Goal: Transaction & Acquisition: Purchase product/service

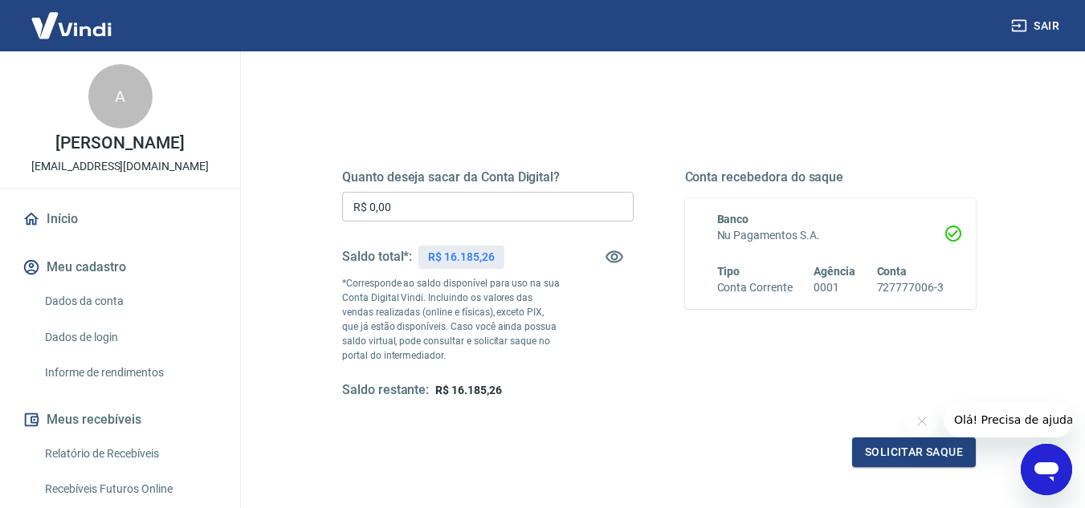
scroll to position [161, 0]
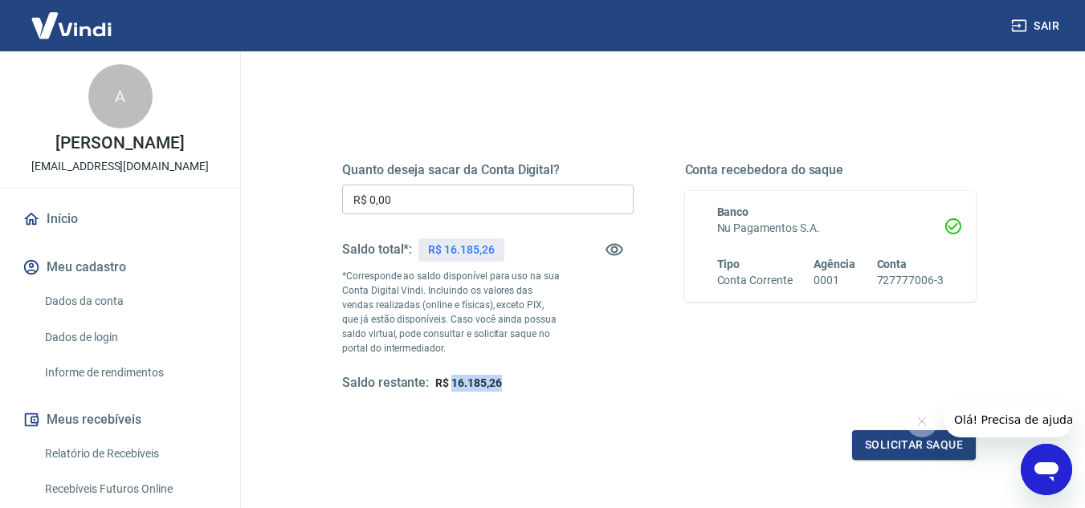
drag, startPoint x: 502, startPoint y: 383, endPoint x: 451, endPoint y: 381, distance: 50.7
click at [451, 381] on div "Saldo restante: R$ 16.185,26" at bounding box center [488, 383] width 292 height 17
copy span "16.185,26"
click at [412, 205] on input "R$ 0,00" at bounding box center [488, 200] width 292 height 30
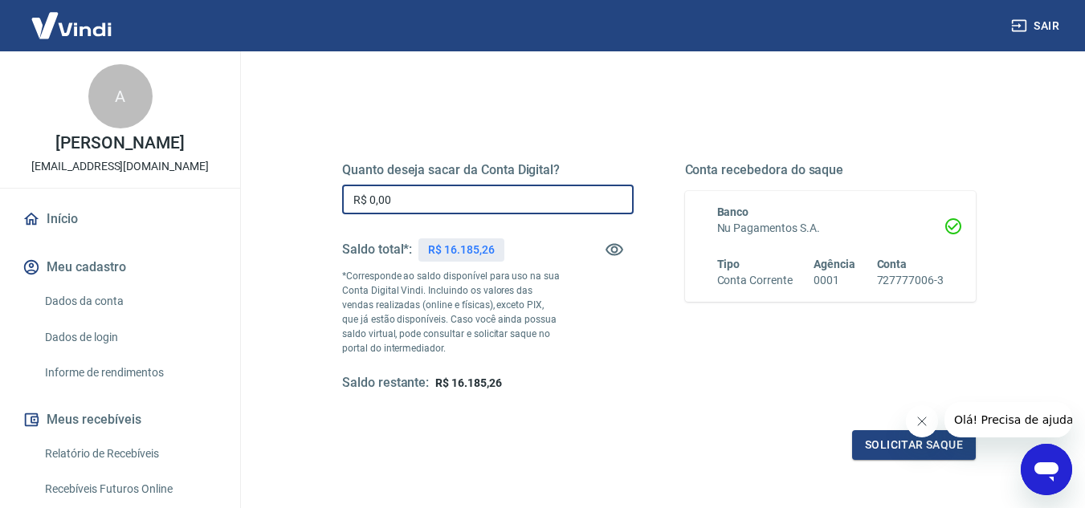
paste input "text"
click at [361, 197] on input "R$ 0,00" at bounding box center [488, 200] width 292 height 30
click at [371, 198] on input "R$ 0,00" at bounding box center [488, 200] width 292 height 30
paste input "text"
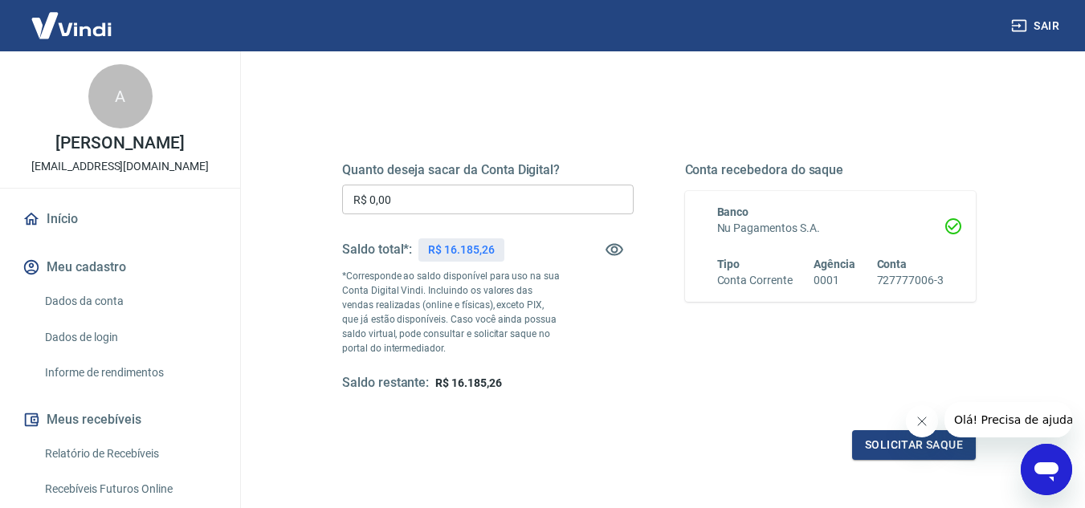
drag, startPoint x: 333, startPoint y: 180, endPoint x: 365, endPoint y: 190, distance: 33.8
click at [314, 184] on div "Quanto deseja sacar da Conta Digital? R$ 0,00 ​ Saldo total*: R$ 16.185,26 *Cor…" at bounding box center [659, 286] width 711 height 388
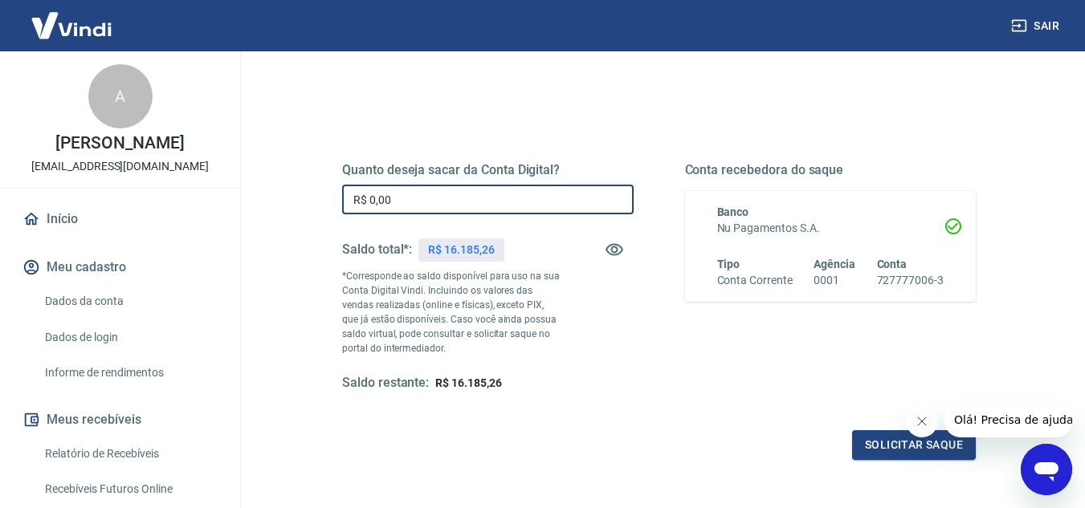
drag, startPoint x: 404, startPoint y: 196, endPoint x: 368, endPoint y: 200, distance: 36.4
click at [368, 200] on input "R$ 0,00" at bounding box center [488, 200] width 292 height 30
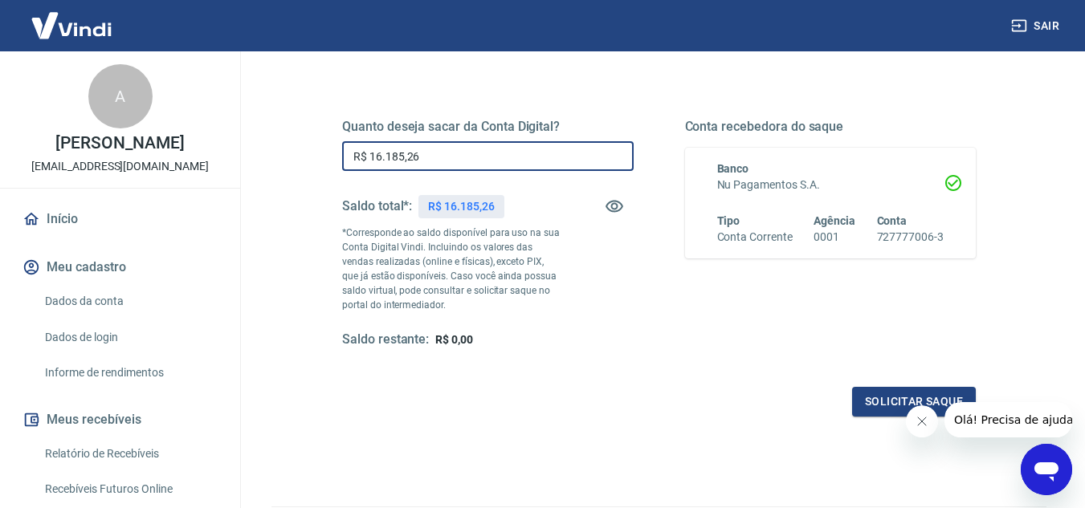
scroll to position [241, 0]
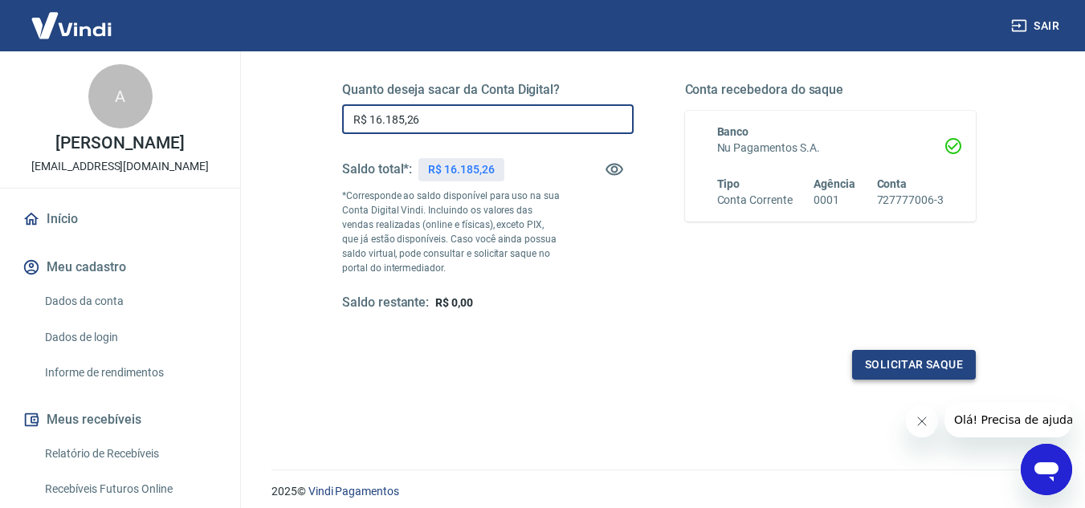
type input "R$ 16.185,26"
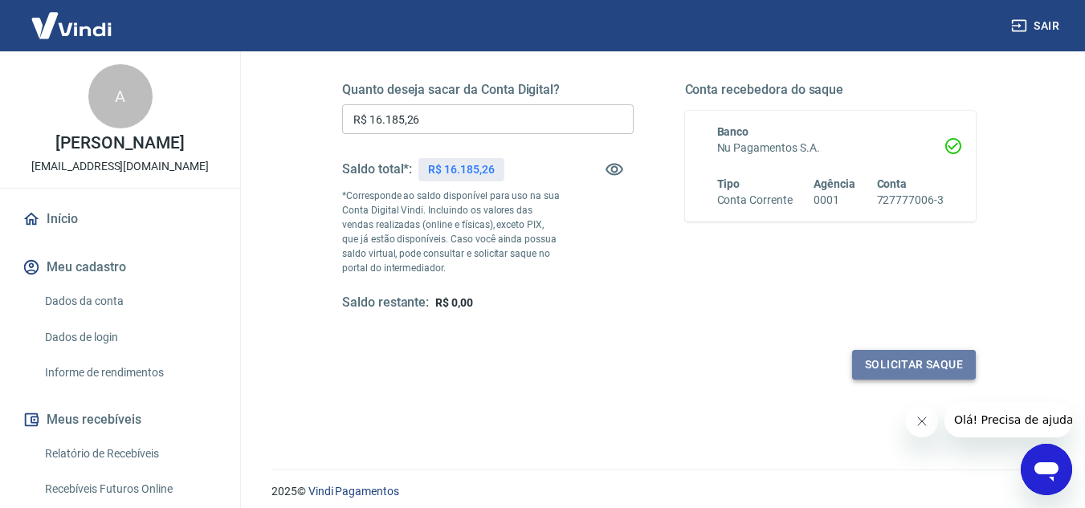
click at [899, 367] on button "Solicitar saque" at bounding box center [914, 365] width 124 height 30
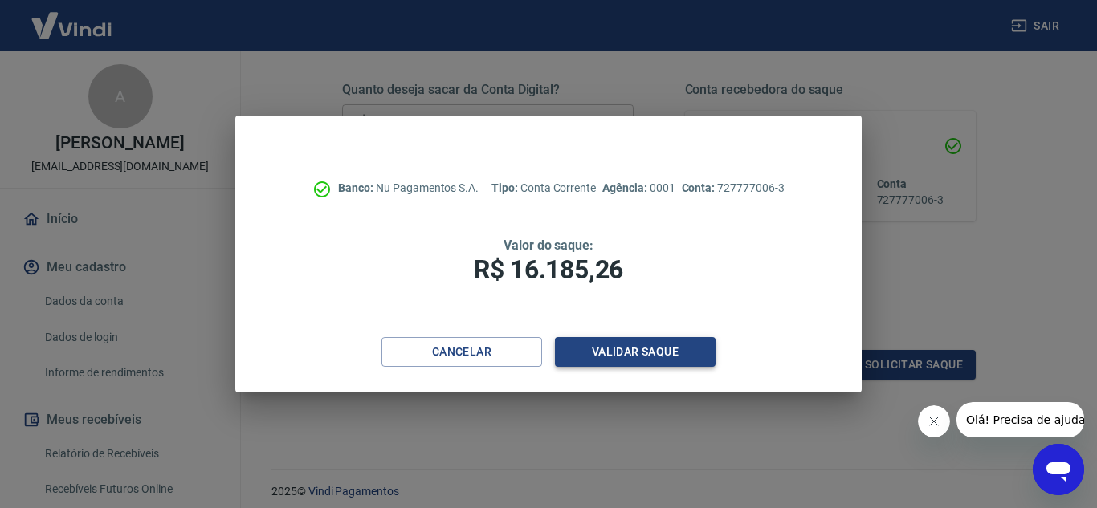
click at [658, 358] on button "Validar saque" at bounding box center [635, 352] width 161 height 30
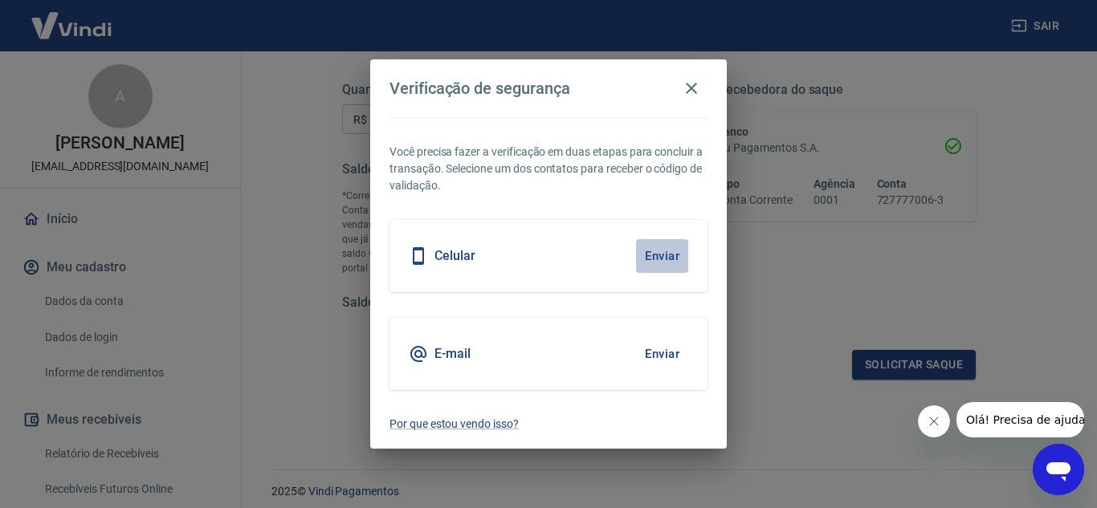
click at [683, 260] on button "Enviar" at bounding box center [662, 256] width 52 height 34
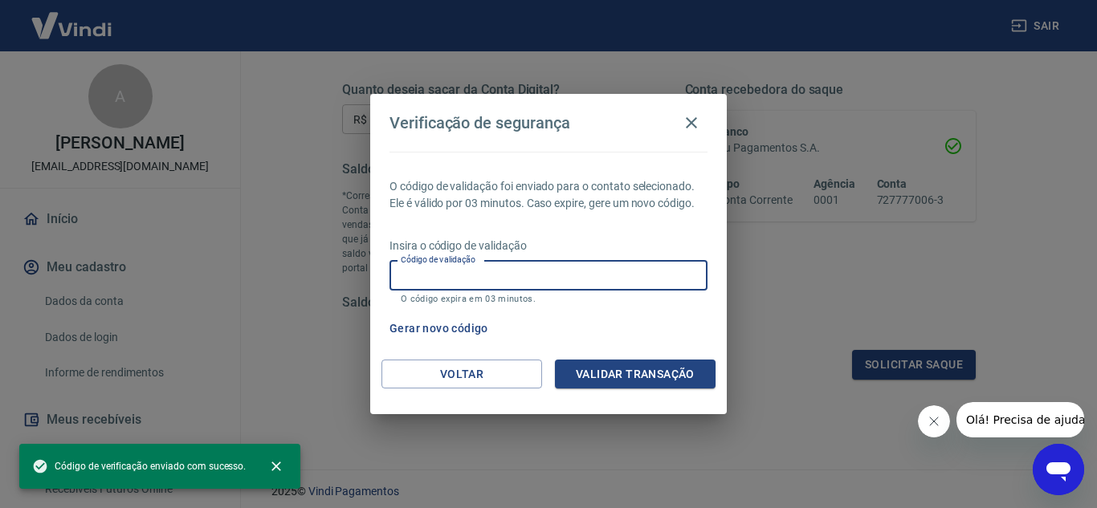
click at [523, 282] on input "Código de validação" at bounding box center [549, 276] width 318 height 30
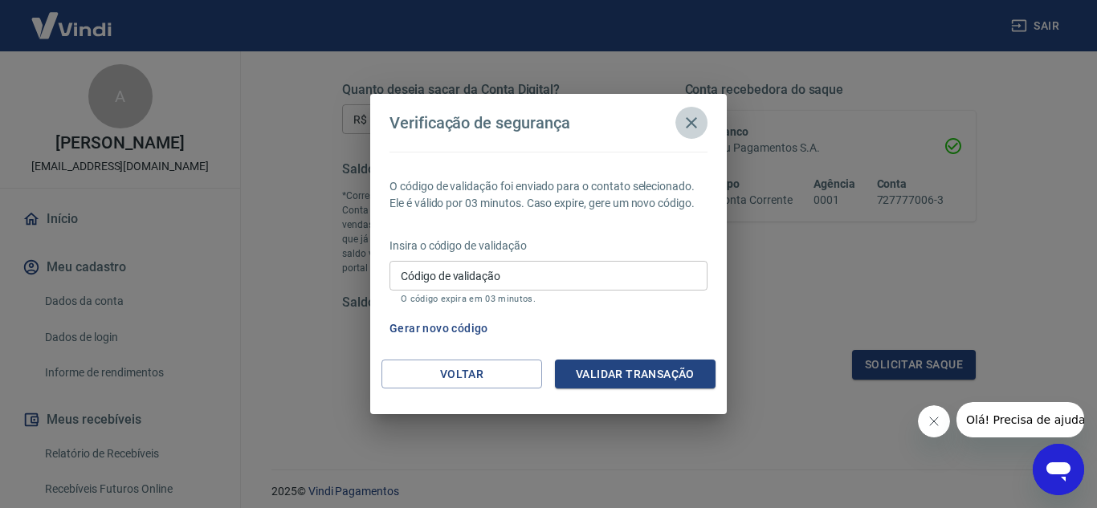
drag, startPoint x: 688, startPoint y: 124, endPoint x: 387, endPoint y: 155, distance: 302.9
click at [688, 123] on icon "button" at bounding box center [691, 122] width 19 height 19
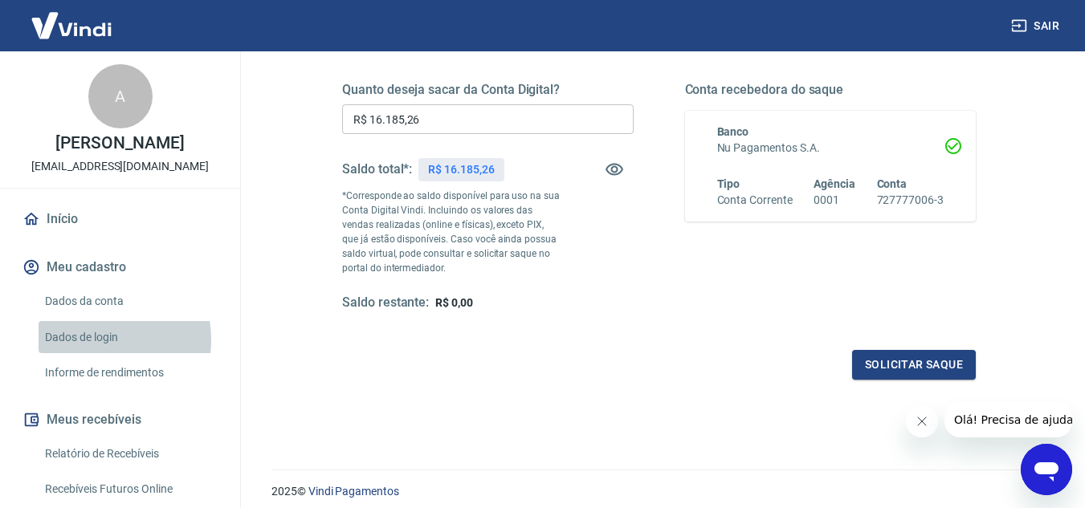
click at [92, 354] on link "Dados de login" at bounding box center [130, 337] width 182 height 33
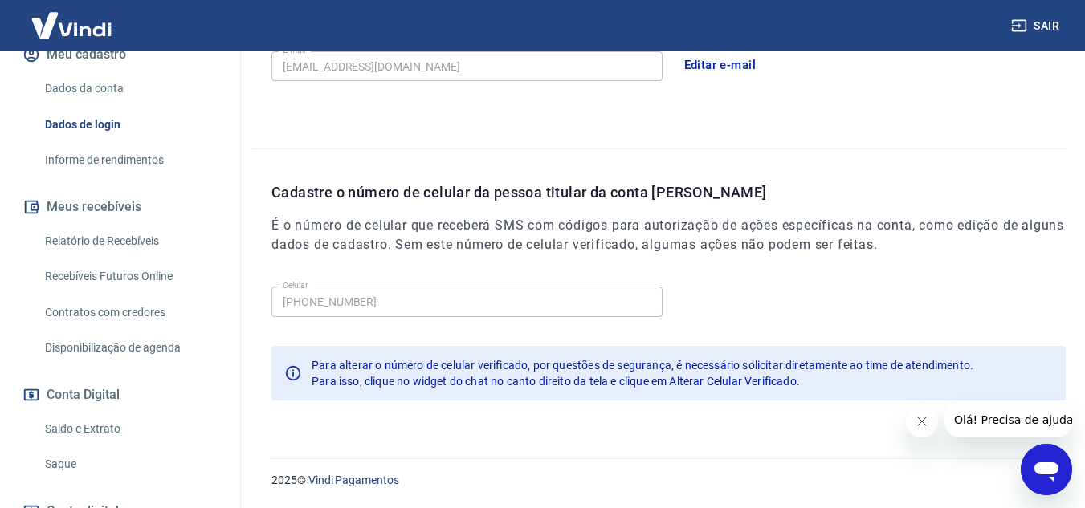
scroll to position [241, 0]
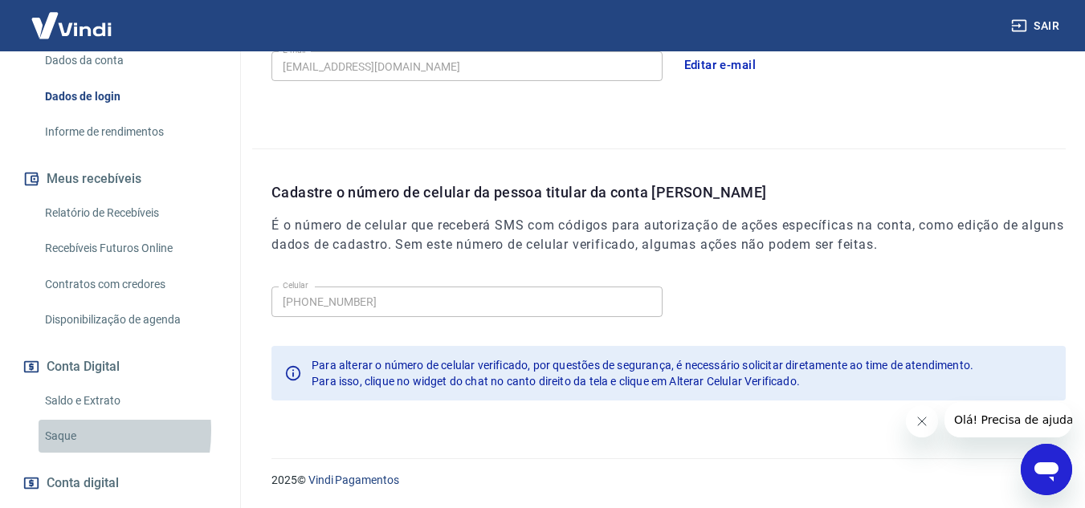
click at [56, 448] on link "Saque" at bounding box center [130, 436] width 182 height 33
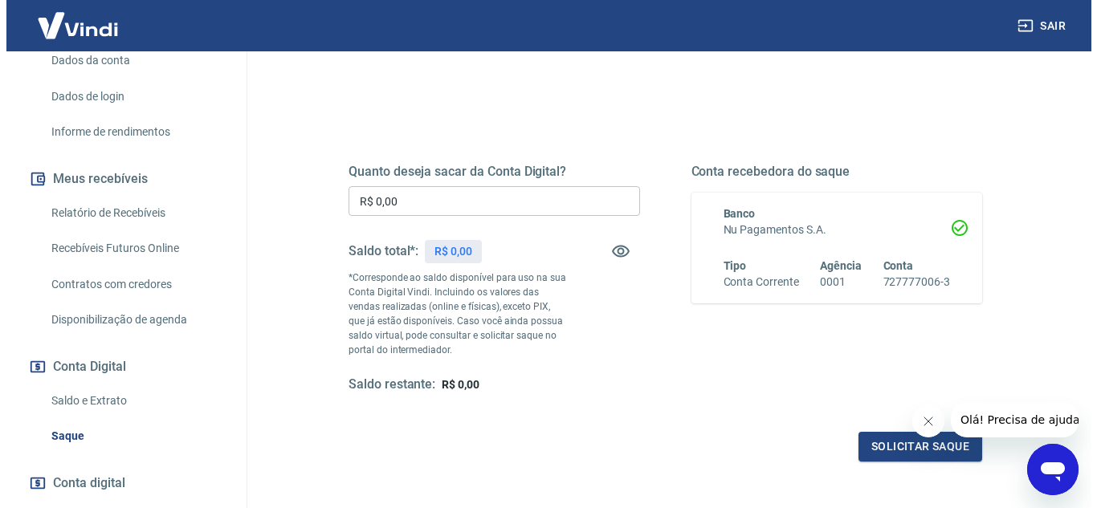
scroll to position [161, 0]
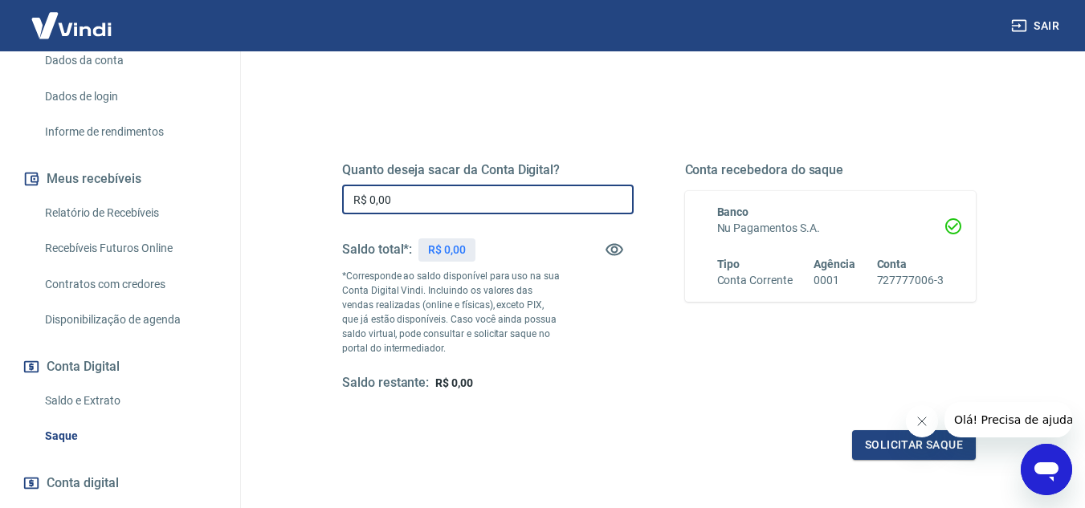
click at [423, 202] on input "R$ 0,00" at bounding box center [488, 200] width 292 height 30
click at [402, 202] on input "R$ 16.183,26" at bounding box center [488, 200] width 292 height 30
type input "R$ 16.185,26"
click at [883, 451] on button "Solicitar saque" at bounding box center [914, 446] width 124 height 30
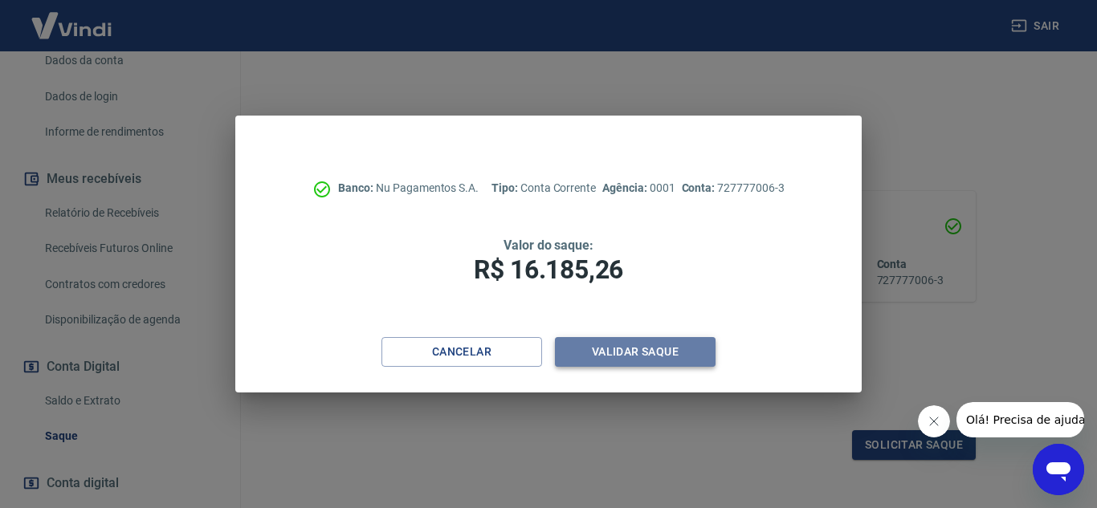
click at [639, 350] on button "Validar saque" at bounding box center [635, 352] width 161 height 30
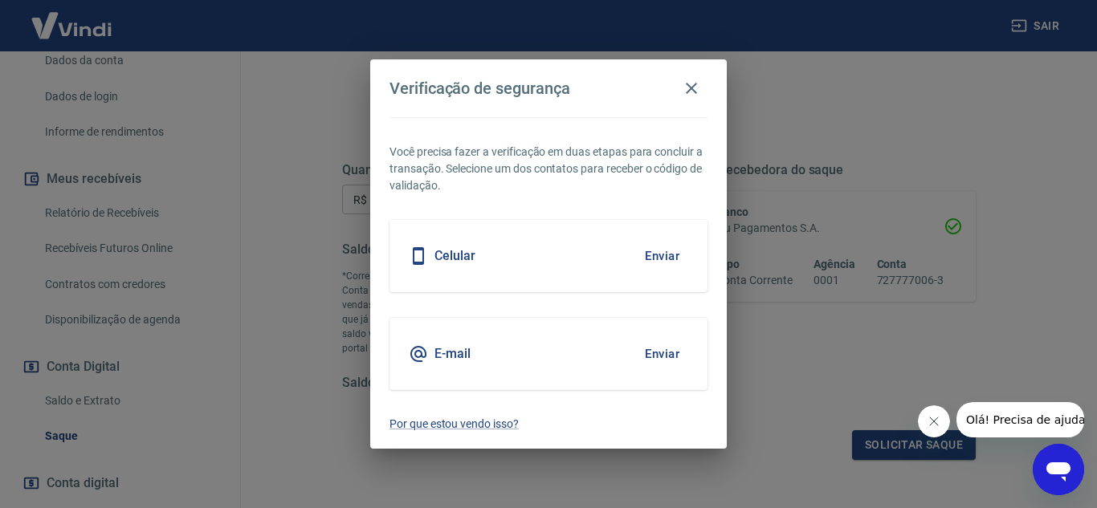
click at [590, 350] on div "E-mail Enviar" at bounding box center [549, 354] width 318 height 72
click at [675, 350] on button "Enviar" at bounding box center [662, 354] width 52 height 34
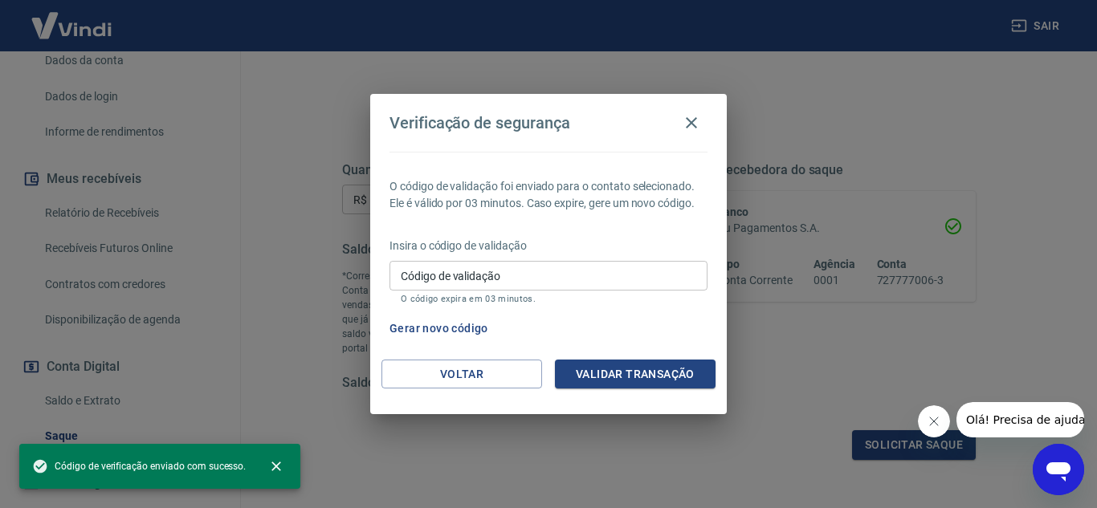
click at [670, 346] on div "O código de validação foi enviado para o contato selecionado. Ele é válido por …" at bounding box center [548, 256] width 357 height 208
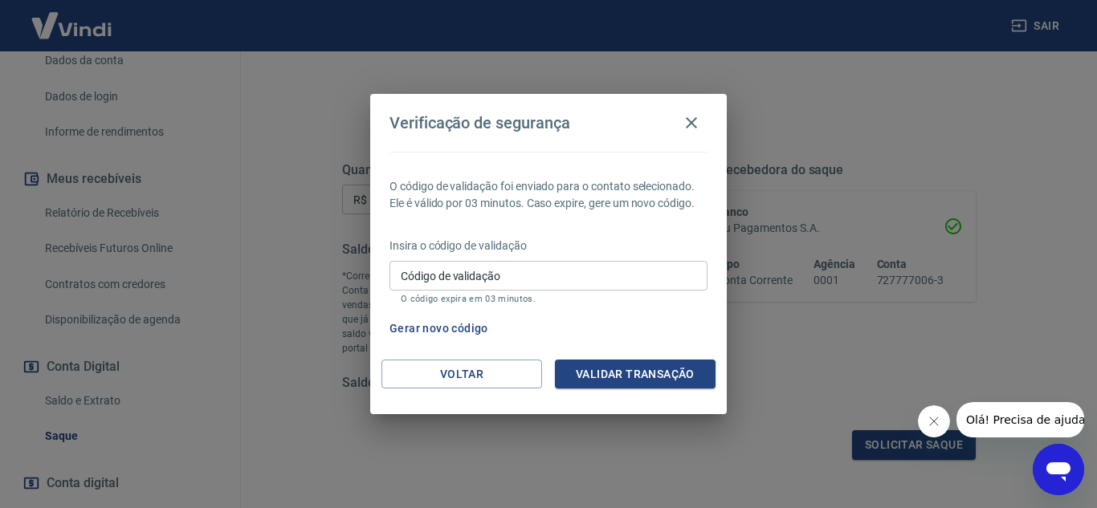
click at [1060, 461] on icon "Abrir janela de mensagens" at bounding box center [1058, 469] width 29 height 29
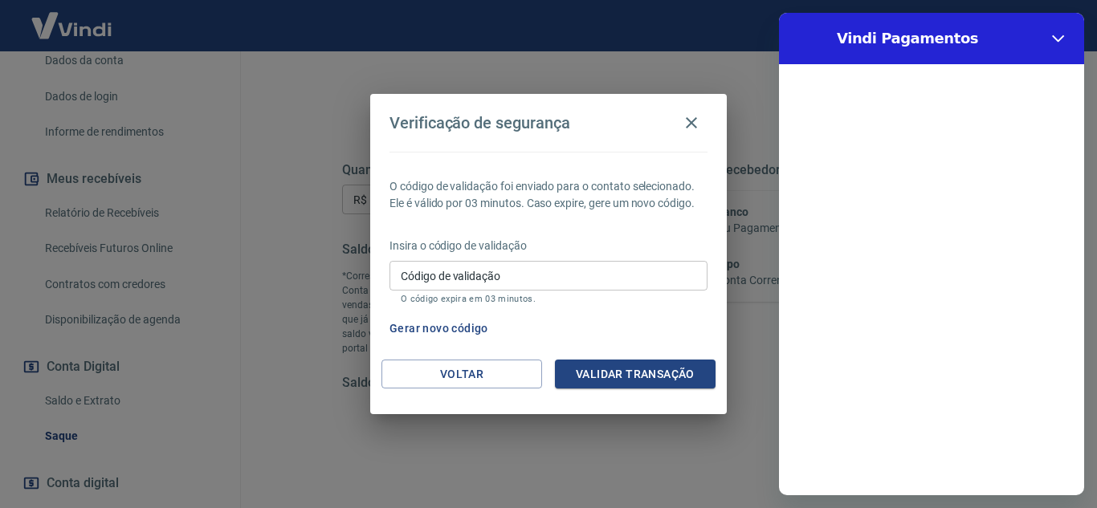
scroll to position [0, 0]
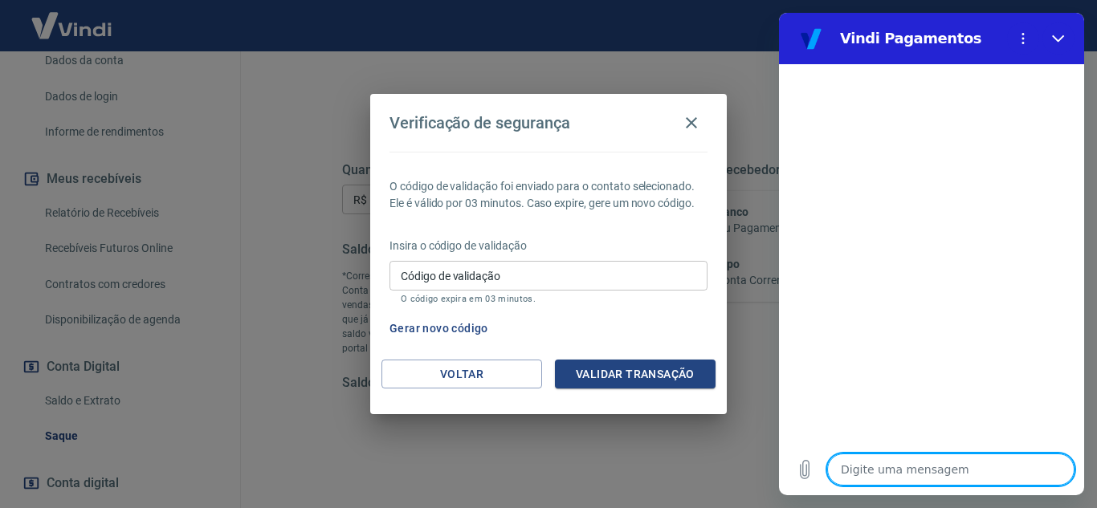
click at [894, 473] on textarea at bounding box center [950, 470] width 247 height 32
type textarea "v"
type textarea "x"
type textarea "ve"
type textarea "x"
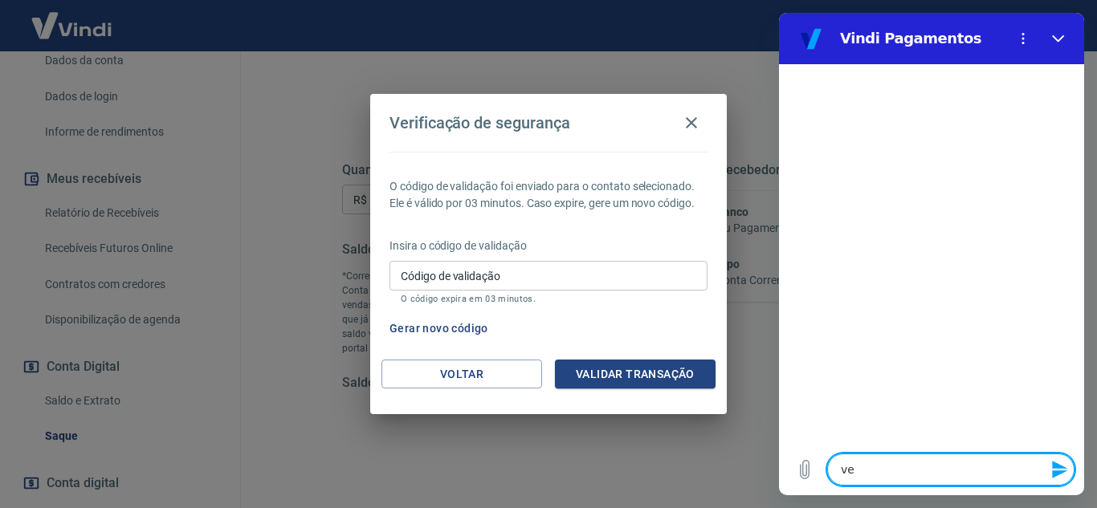
type textarea "ver"
type textarea "x"
type textarea "veri"
type textarea "x"
type textarea "verif"
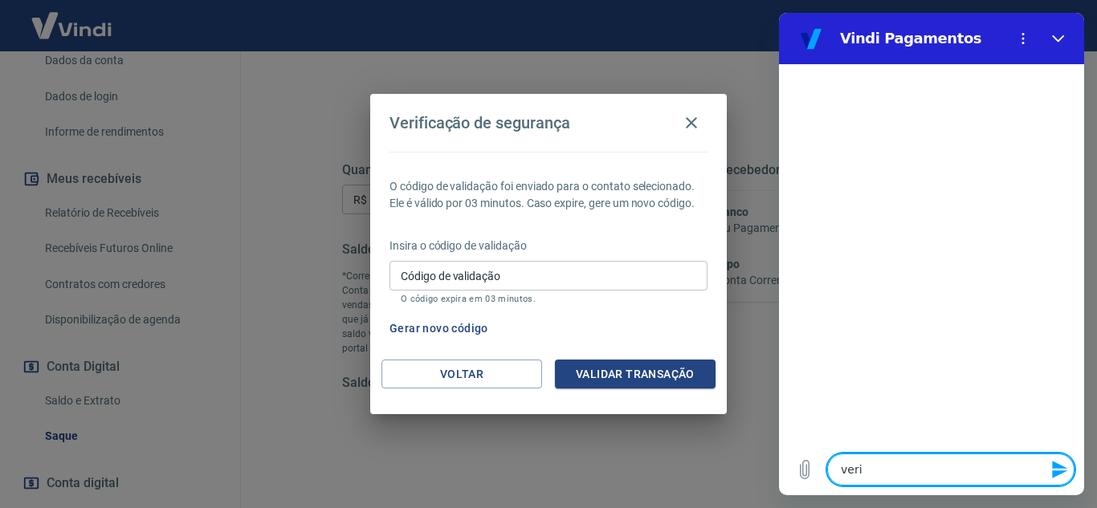
type textarea "x"
type textarea "verifi"
type textarea "x"
type textarea "verific"
type textarea "x"
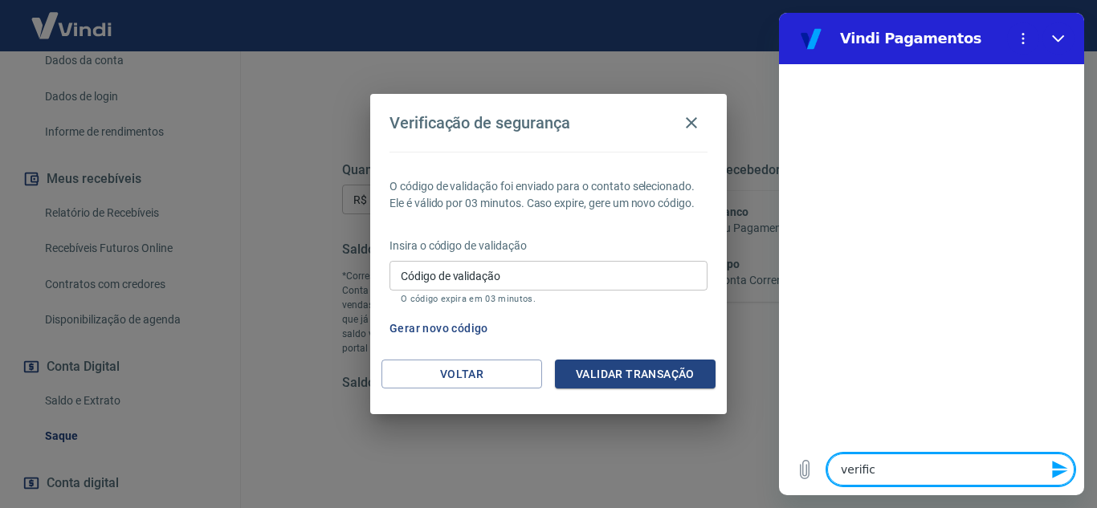
type textarea "verifica"
type textarea "x"
type textarea "verificaç"
type textarea "x"
type textarea "verificaçã"
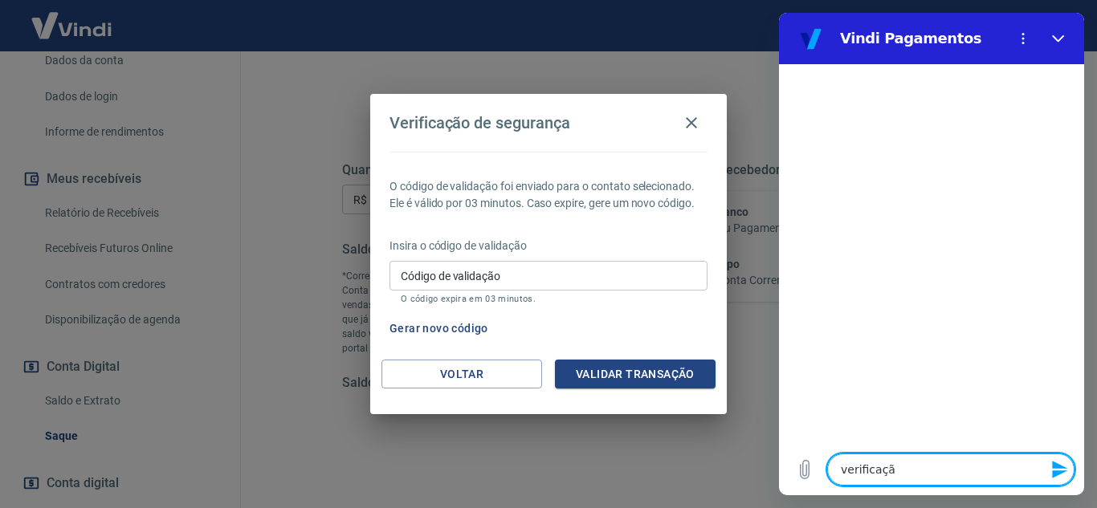
type textarea "x"
type textarea "verificação"
type textarea "x"
type textarea "verificação"
type textarea "x"
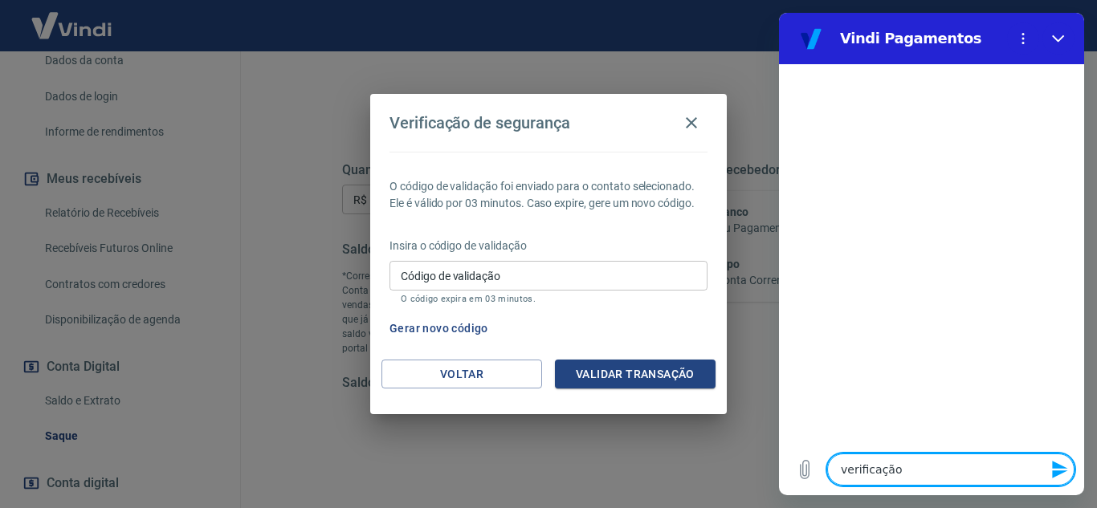
type textarea "verificação d"
type textarea "x"
type textarea "verificação de"
type textarea "x"
type textarea "verificação de"
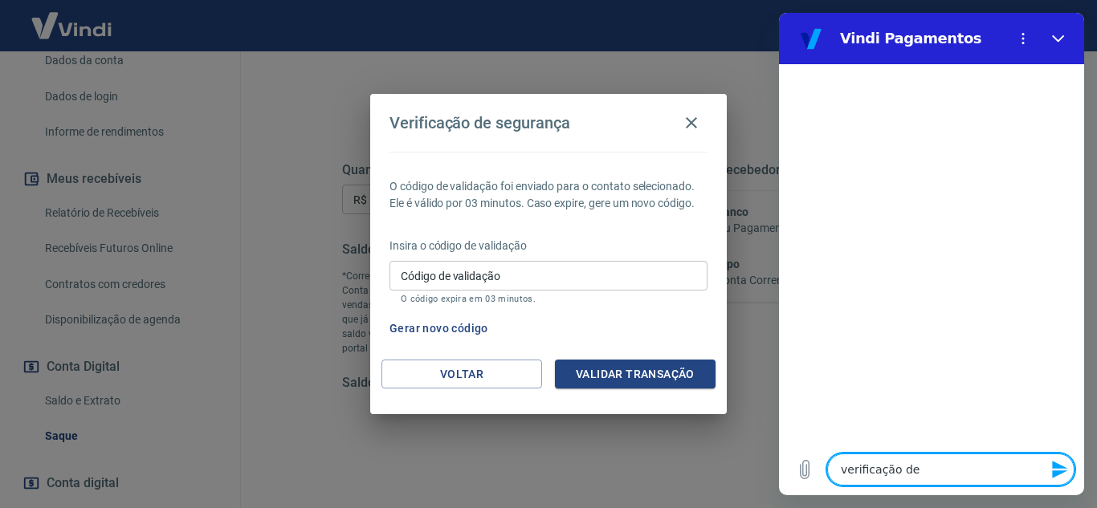
type textarea "x"
type textarea "verificação de s"
type textarea "x"
type textarea "verificação de se"
type textarea "x"
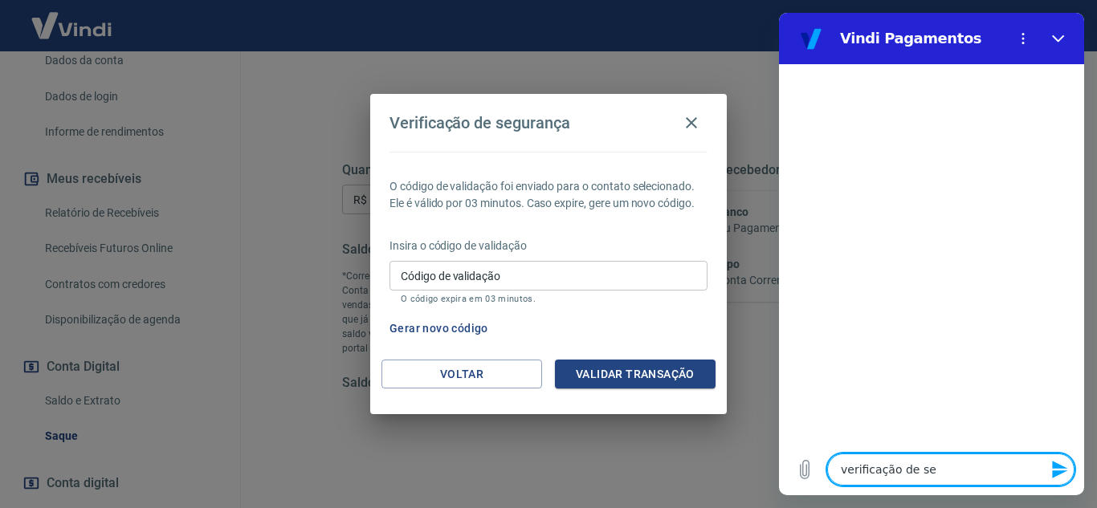
type textarea "verificação de seg"
type textarea "x"
type textarea "verificação de segu"
type textarea "x"
type textarea "verificação de segur"
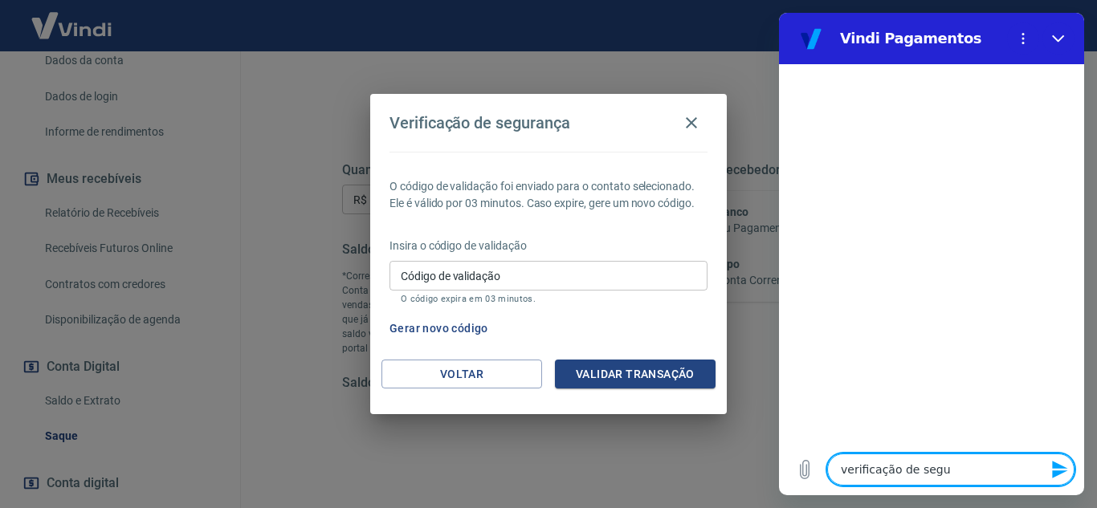
type textarea "x"
type textarea "verificação de segura"
type textarea "x"
type textarea "verificação de seguran"
type textarea "x"
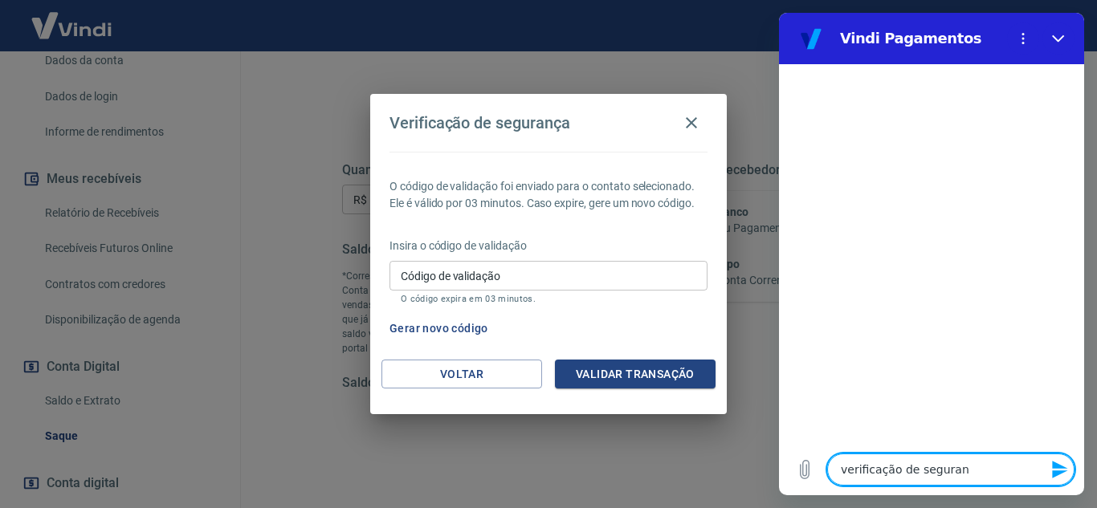
type textarea "verificação de seguranç"
type textarea "x"
type textarea "verificação de segurança"
type textarea "x"
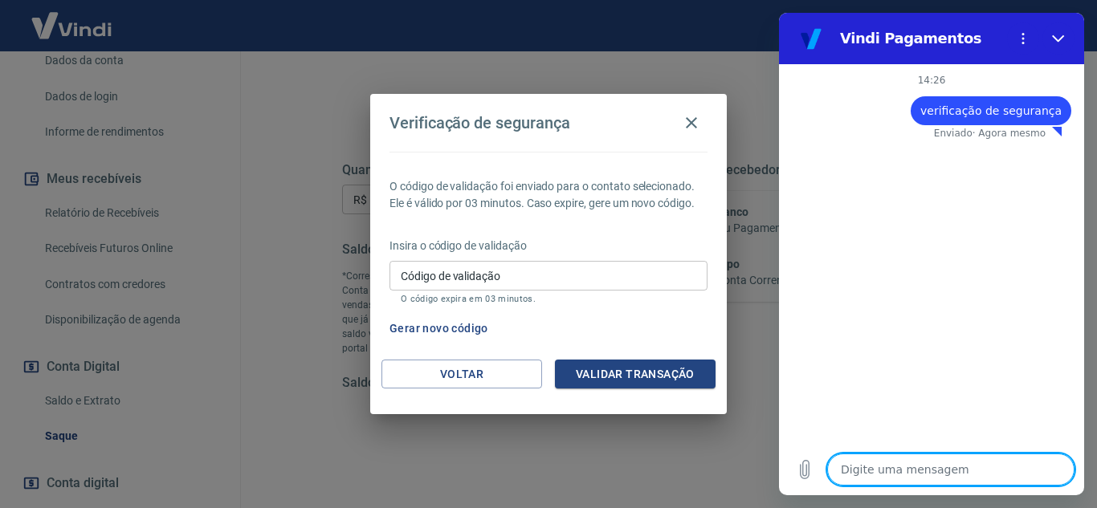
type textarea "x"
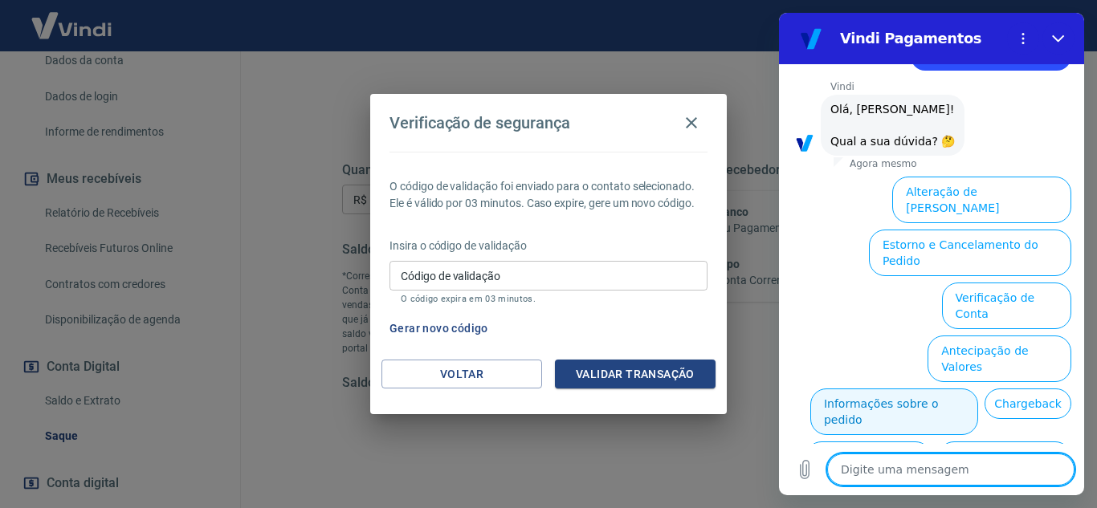
scroll to position [96, 0]
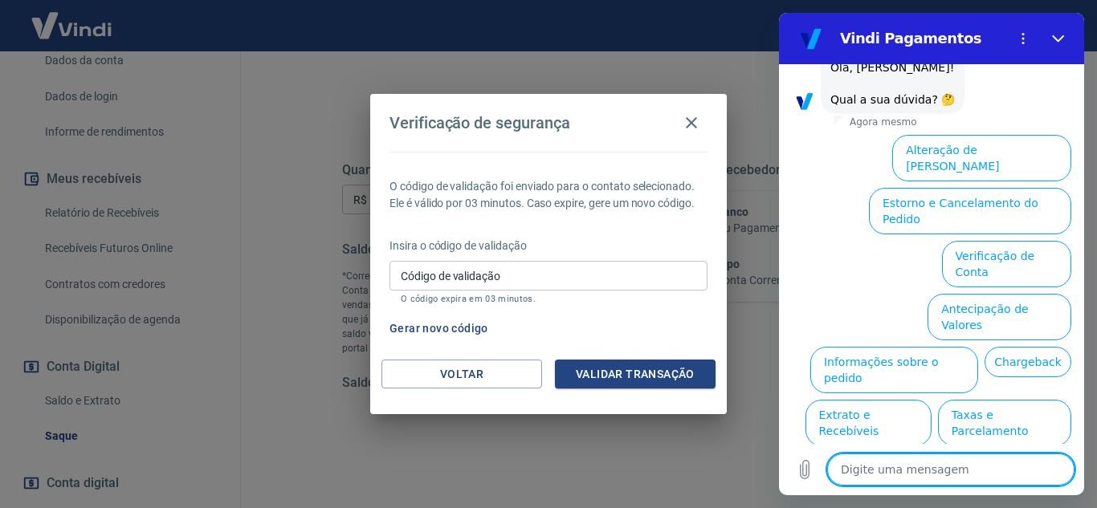
click at [962, 460] on textarea at bounding box center [950, 470] width 247 height 32
type textarea "s"
type textarea "x"
type textarea "sa"
type textarea "x"
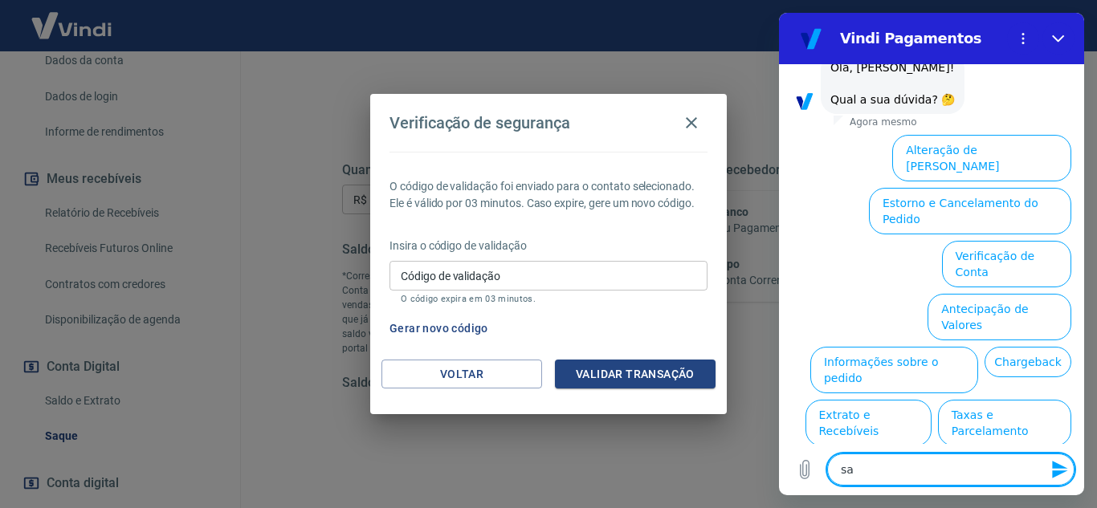
type textarea "saq"
type textarea "x"
type textarea "saqu"
type textarea "x"
type textarea "saque"
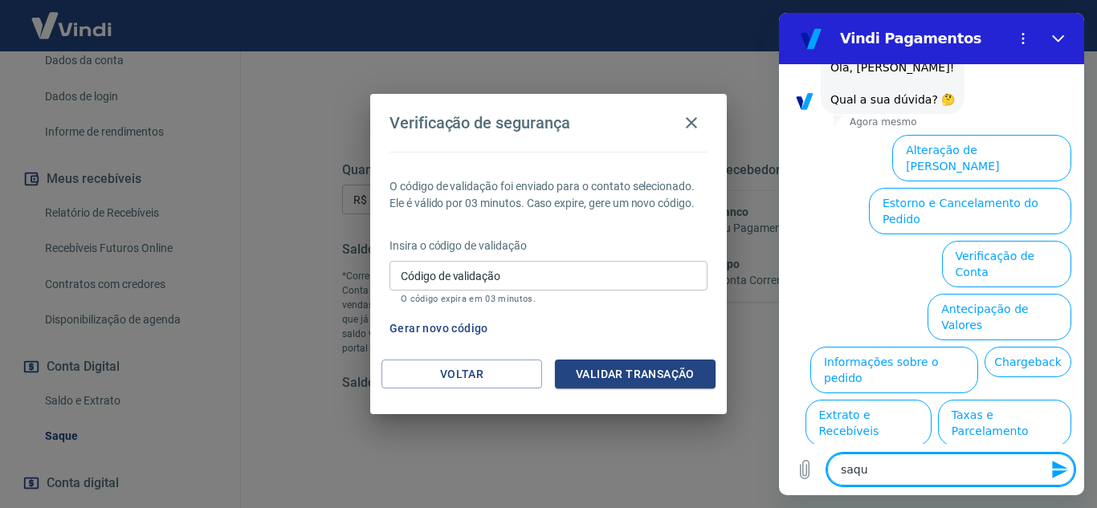
type textarea "x"
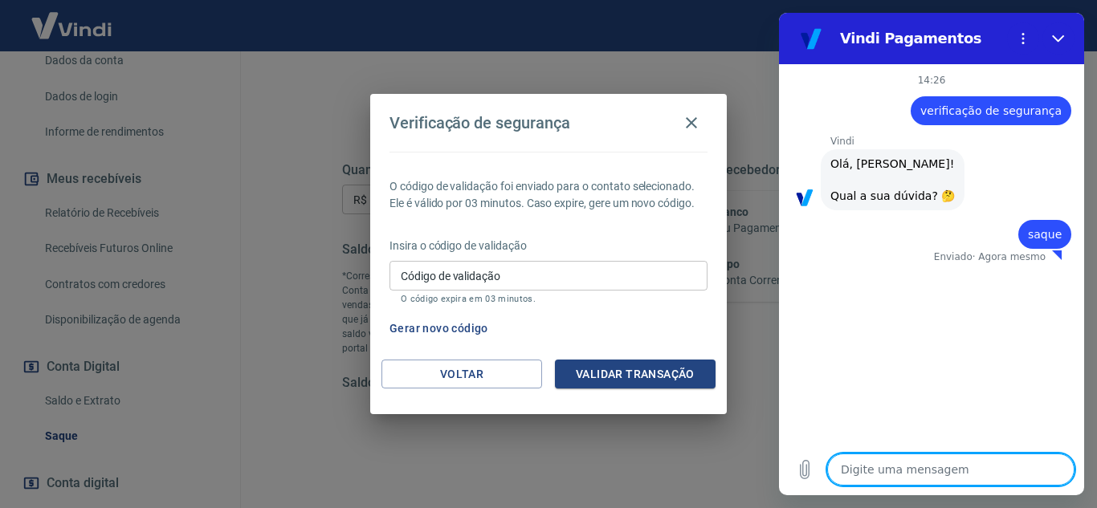
type textarea "x"
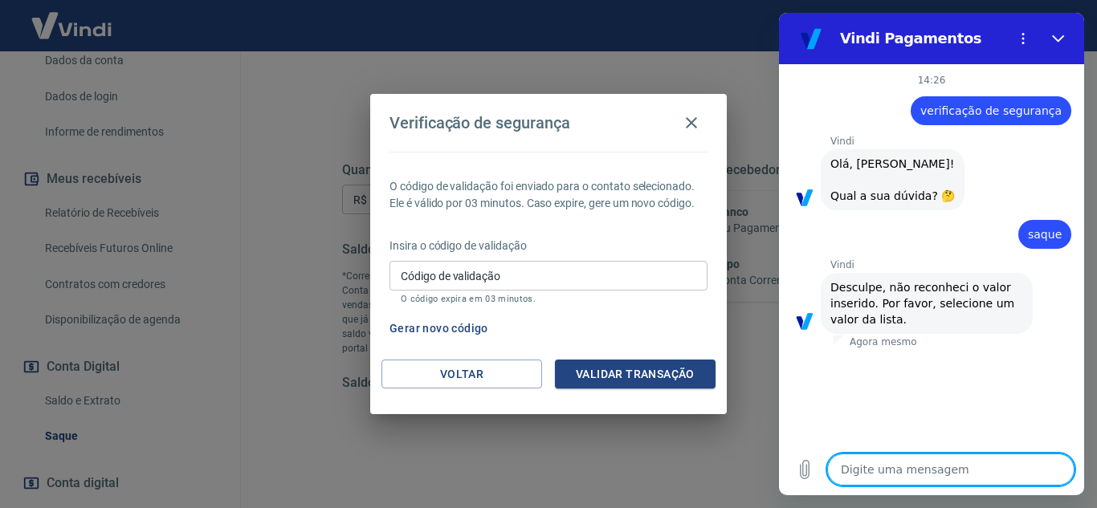
type textarea "s"
type textarea "x"
type textarea "sa"
type textarea "x"
type textarea "saq"
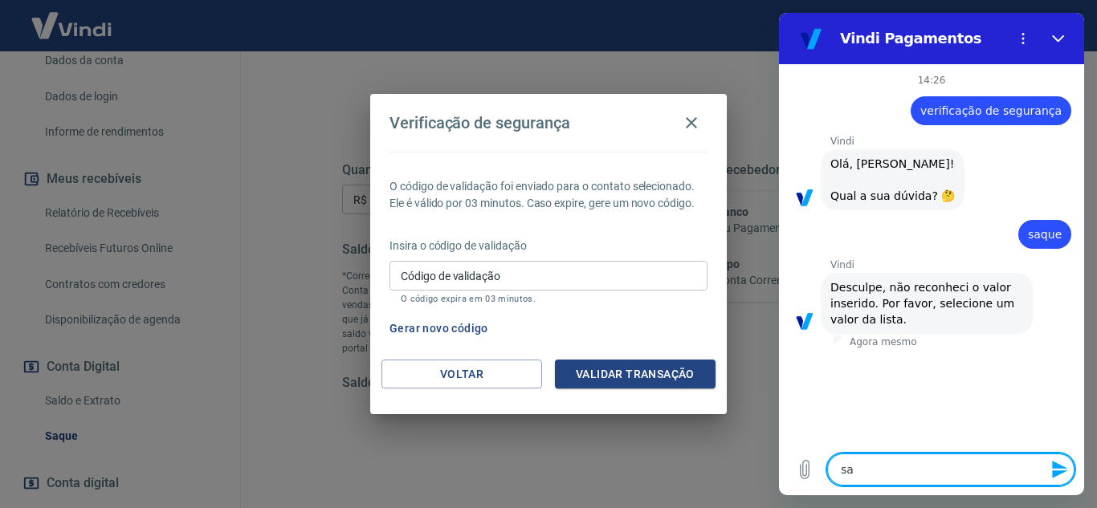
type textarea "x"
type textarea "saqu"
type textarea "x"
type textarea "saque"
type textarea "x"
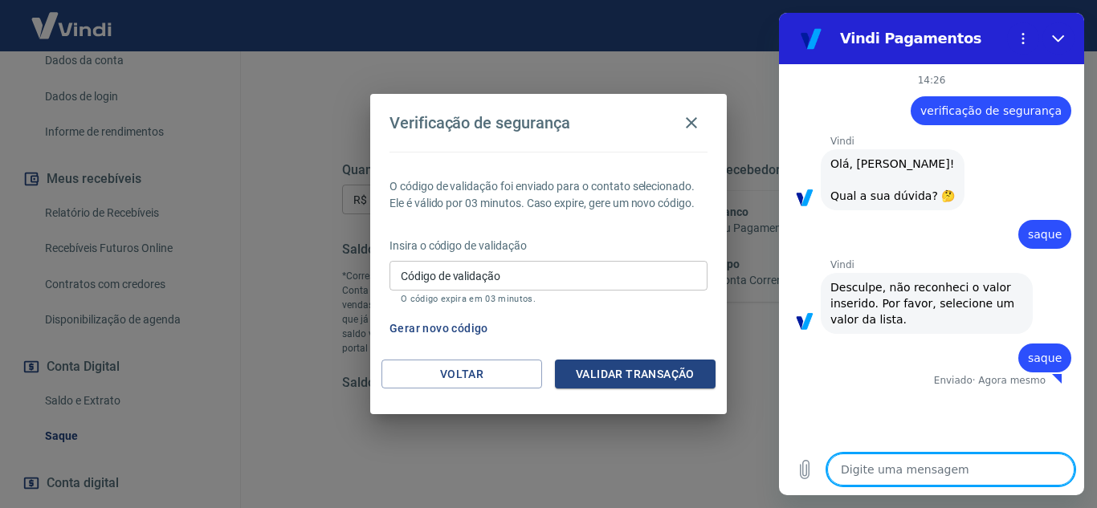
type textarea "x"
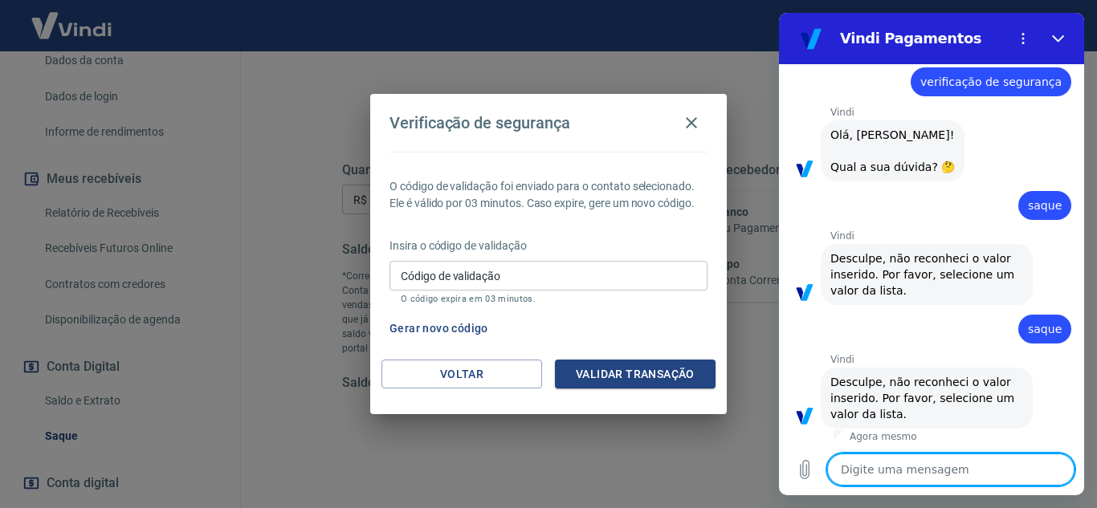
scroll to position [48, 0]
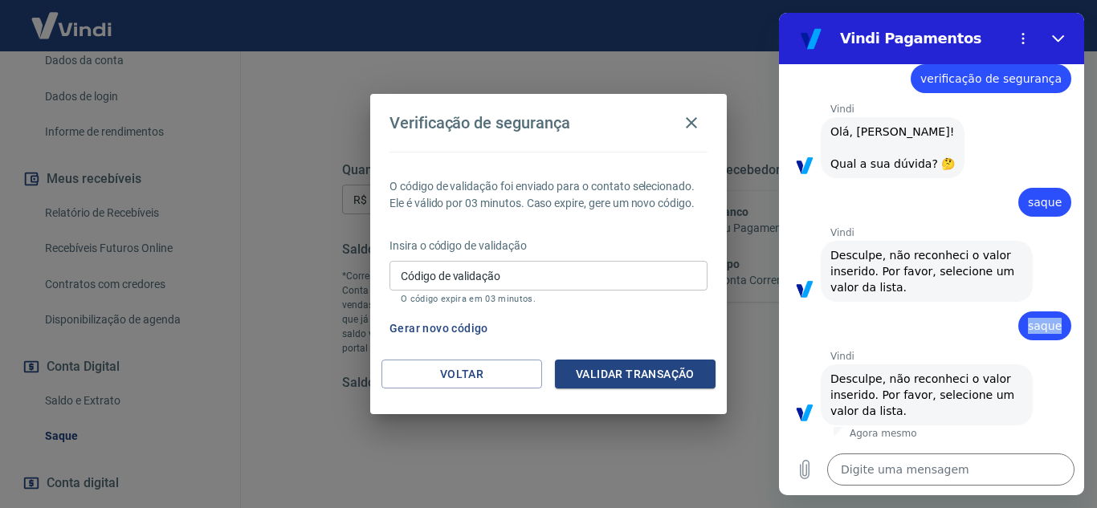
drag, startPoint x: 1020, startPoint y: 327, endPoint x: 1069, endPoint y: 321, distance: 49.3
click at [1069, 321] on div "14:26 diz: verificação de segurança Enviado · Agora mesmo [PERSON_NAME] diz: [P…" at bounding box center [931, 254] width 305 height 380
copy span "saque"
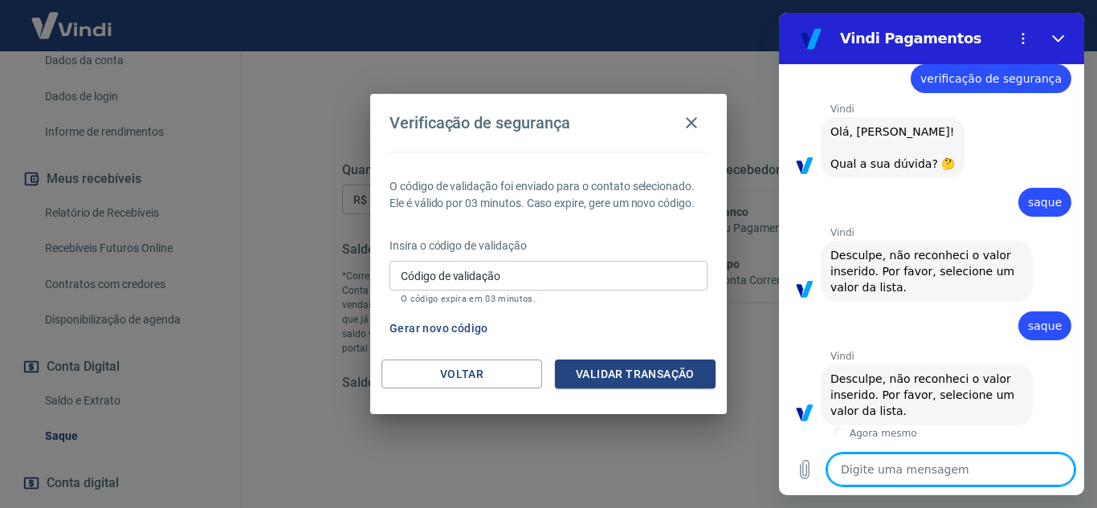
click at [936, 468] on textarea at bounding box center [950, 470] width 247 height 32
paste textarea "saque"
type textarea "saque"
type textarea "x"
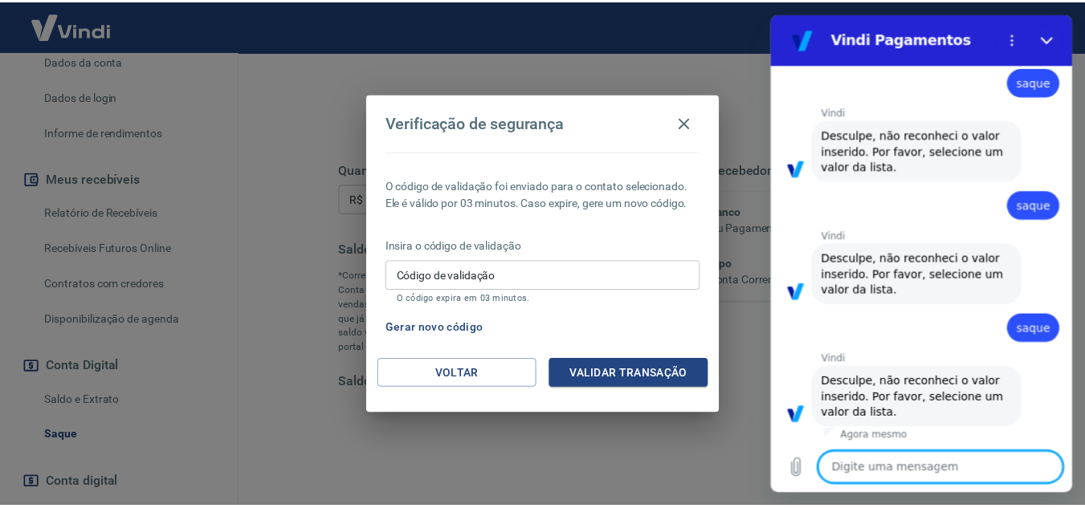
scroll to position [172, 0]
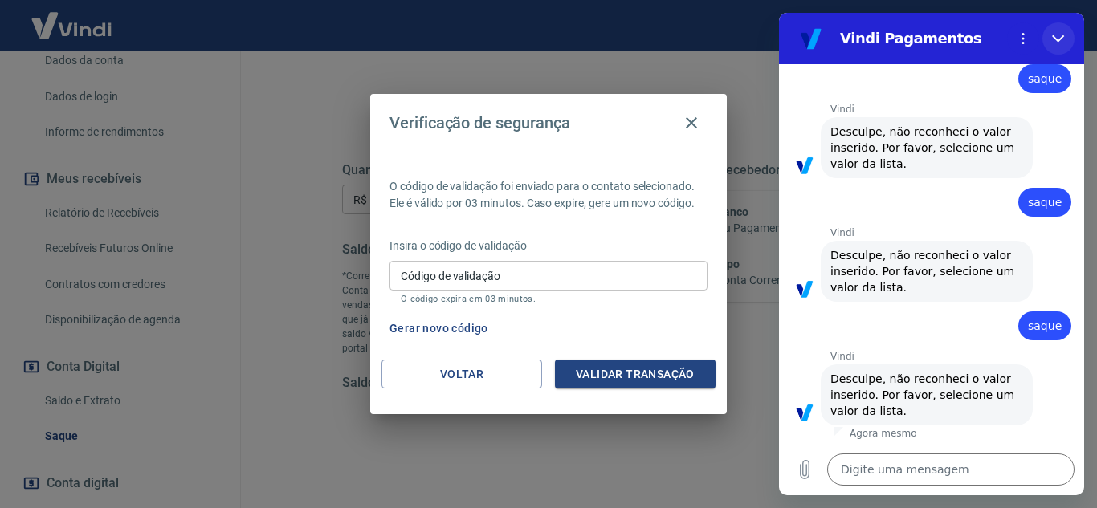
click at [1060, 35] on icon "Fechar" at bounding box center [1058, 38] width 13 height 13
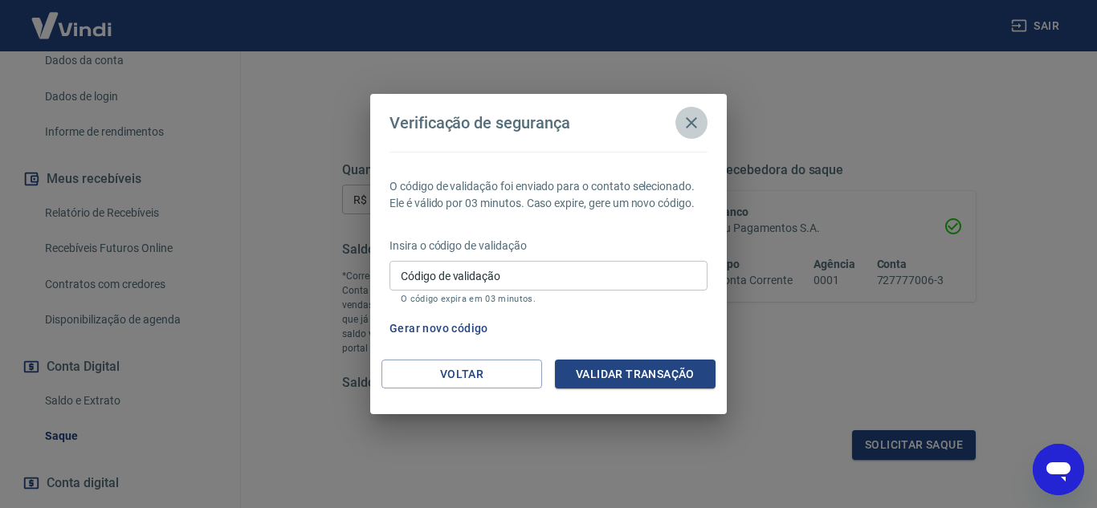
click at [691, 122] on icon "button" at bounding box center [691, 122] width 11 height 11
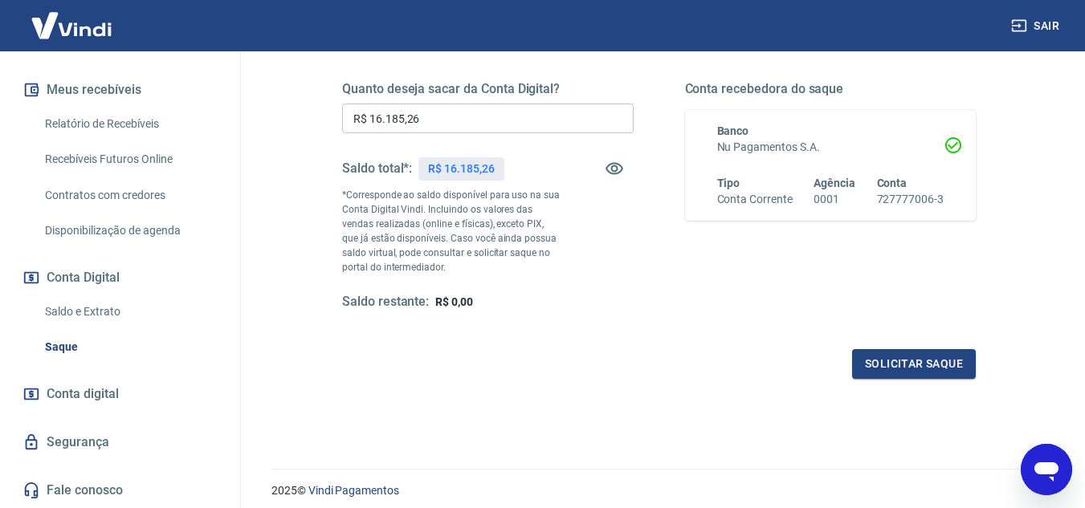
scroll to position [300, 0]
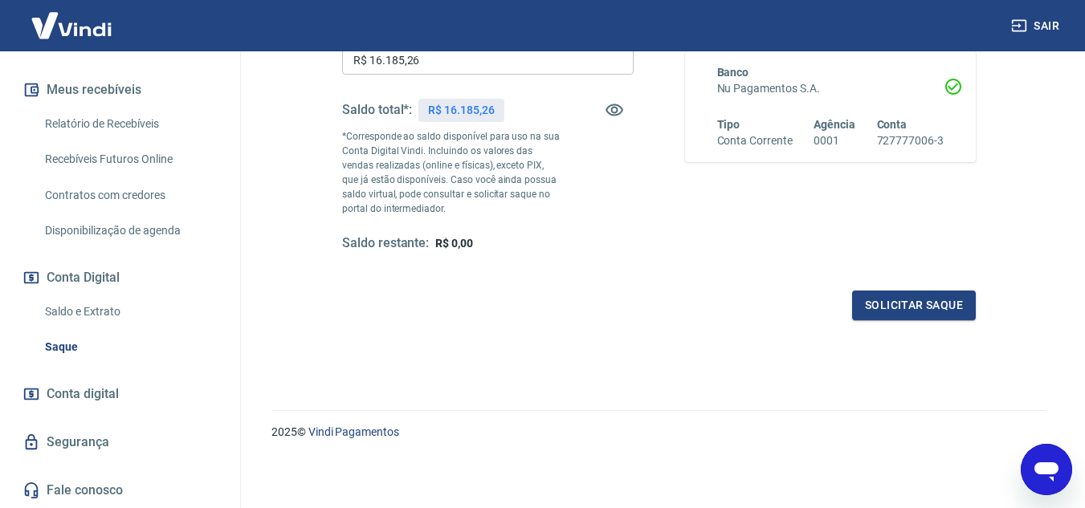
click at [82, 484] on link "Fale conosco" at bounding box center [120, 490] width 202 height 35
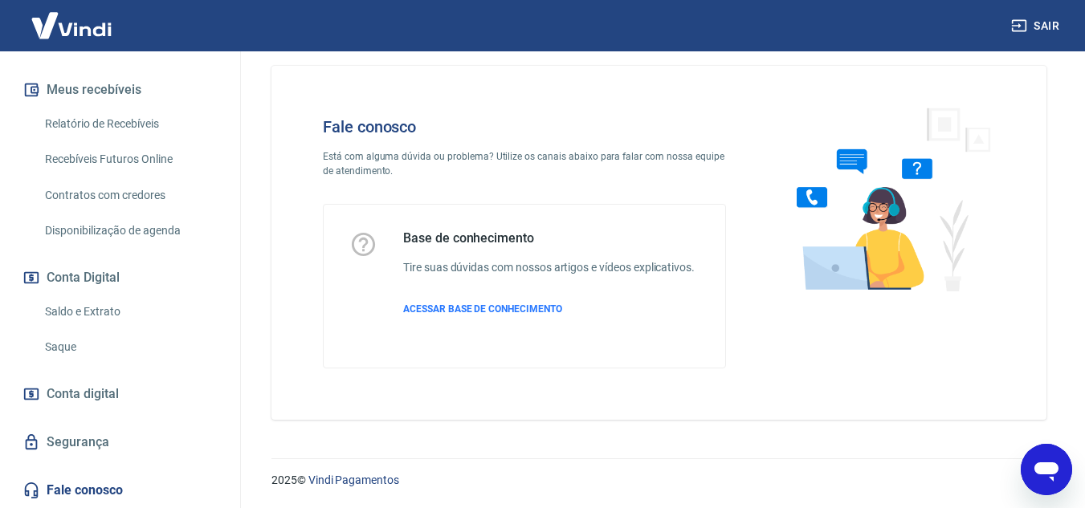
scroll to position [18, 0]
click at [529, 311] on span "ACESSAR BASE DE CONHECIMENTO" at bounding box center [482, 309] width 159 height 11
type textarea "x"
click at [104, 314] on link "Saldo e Extrato" at bounding box center [130, 312] width 182 height 33
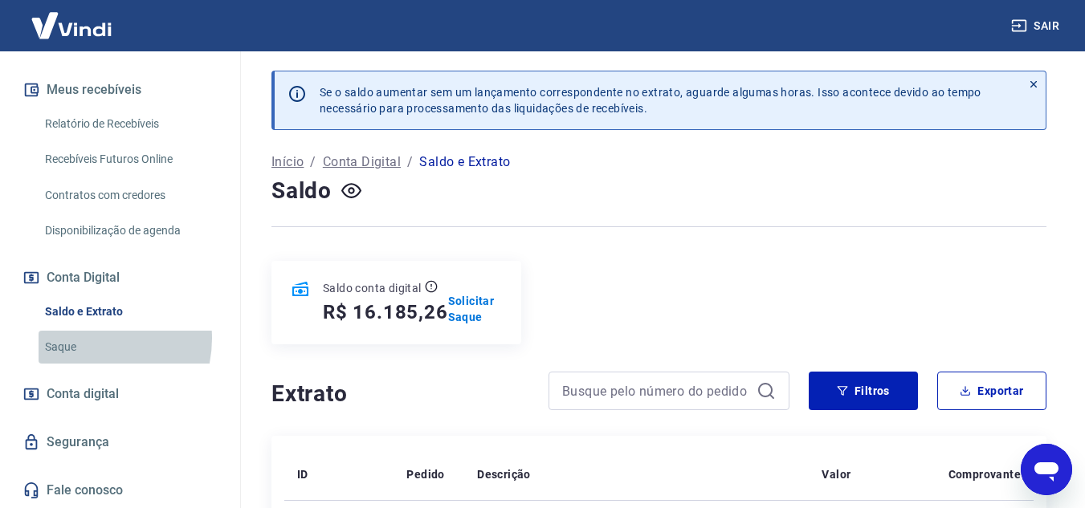
click at [85, 339] on link "Saque" at bounding box center [130, 347] width 182 height 33
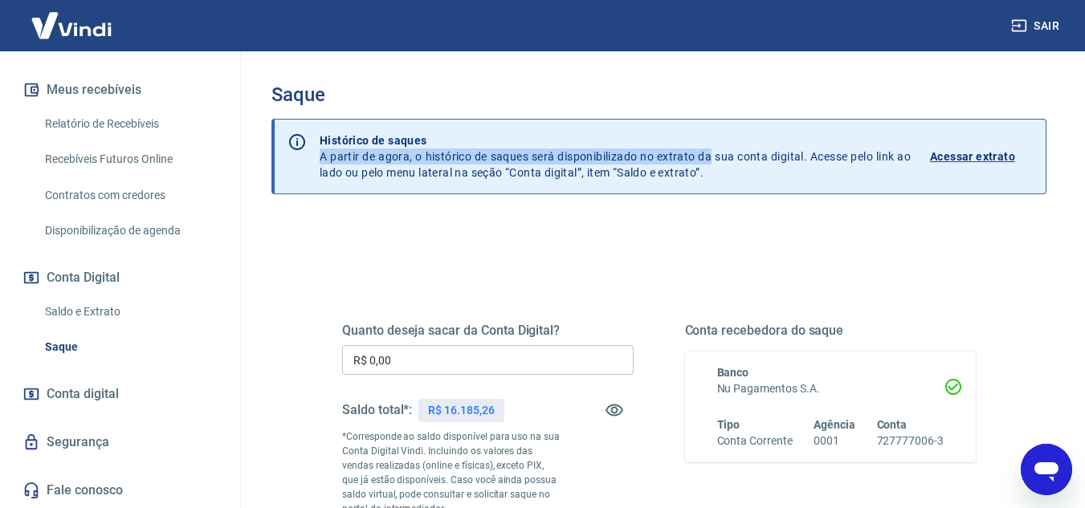
drag, startPoint x: 705, startPoint y: 148, endPoint x: 711, endPoint y: 163, distance: 16.3
click at [711, 163] on p "Histórico de saques A partir de agora, o histórico de saques será disponibiliza…" at bounding box center [615, 157] width 591 height 48
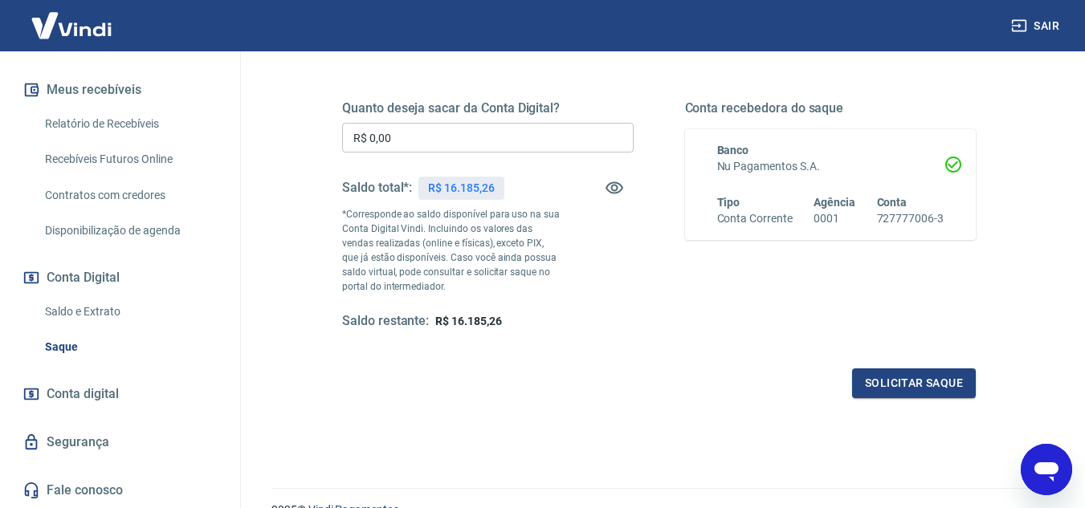
scroll to position [241, 0]
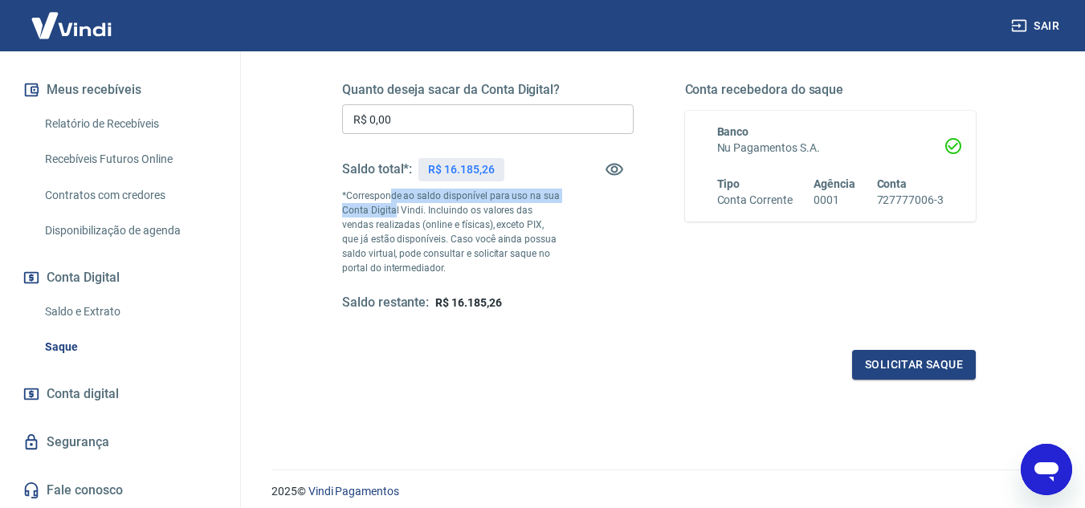
drag, startPoint x: 390, startPoint y: 199, endPoint x: 392, endPoint y: 208, distance: 9.2
click at [392, 208] on p "*Corresponde ao saldo disponível para uso na sua Conta Digital Vindi. Incluindo…" at bounding box center [451, 232] width 218 height 87
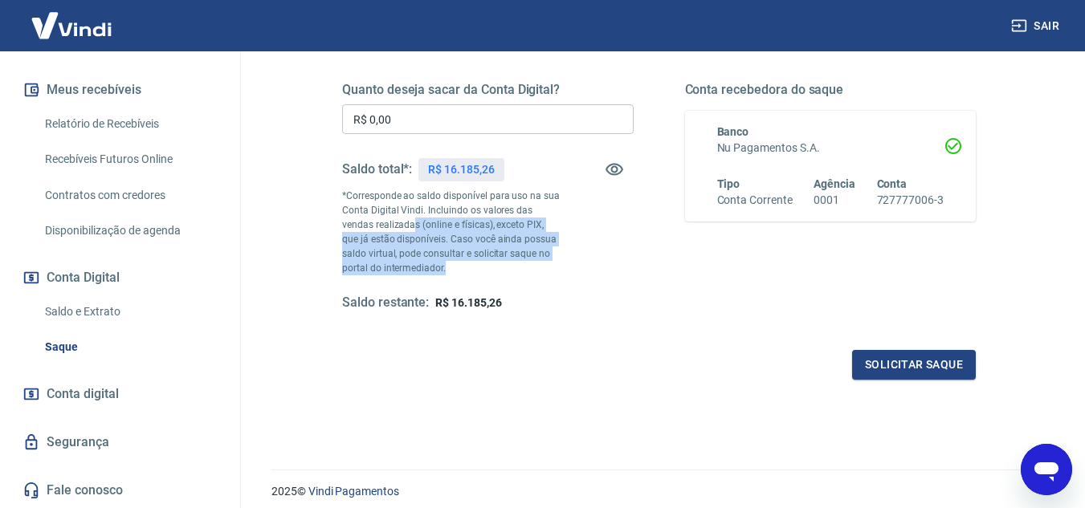
drag, startPoint x: 415, startPoint y: 223, endPoint x: 452, endPoint y: 265, distance: 55.8
click at [452, 265] on p "*Corresponde ao saldo disponível para uso na sua Conta Digital Vindi. Incluindo…" at bounding box center [451, 232] width 218 height 87
click at [452, 266] on p "*Corresponde ao saldo disponível para uso na sua Conta Digital Vindi. Incluindo…" at bounding box center [451, 232] width 218 height 87
click at [444, 259] on p "*Corresponde ao saldo disponível para uso na sua Conta Digital Vindi. Incluindo…" at bounding box center [451, 232] width 218 height 87
drag, startPoint x: 442, startPoint y: 242, endPoint x: 438, endPoint y: 268, distance: 26.8
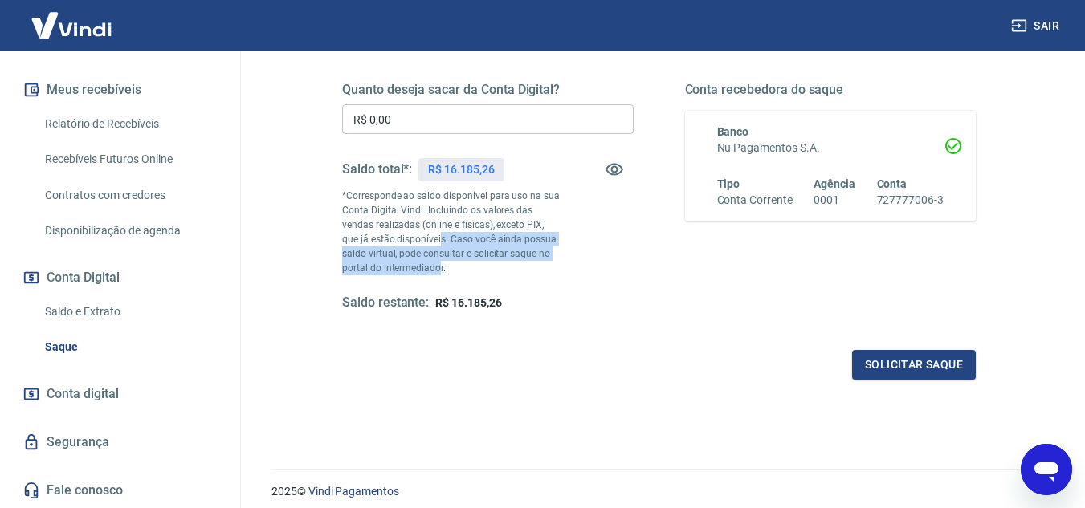
click at [438, 268] on p "*Corresponde ao saldo disponível para uso na sua Conta Digital Vindi. Incluindo…" at bounding box center [451, 232] width 218 height 87
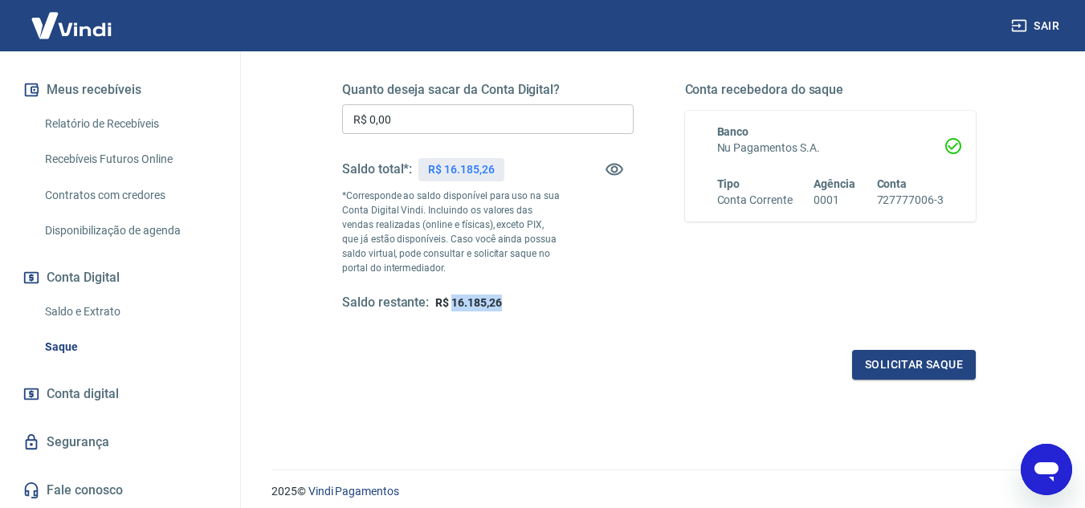
drag, startPoint x: 504, startPoint y: 303, endPoint x: 452, endPoint y: 305, distance: 51.5
click at [452, 305] on div "Saldo restante: R$ 16.185,26" at bounding box center [488, 303] width 292 height 17
copy span "16.185,26"
click at [138, 396] on link "Conta digital" at bounding box center [120, 394] width 202 height 35
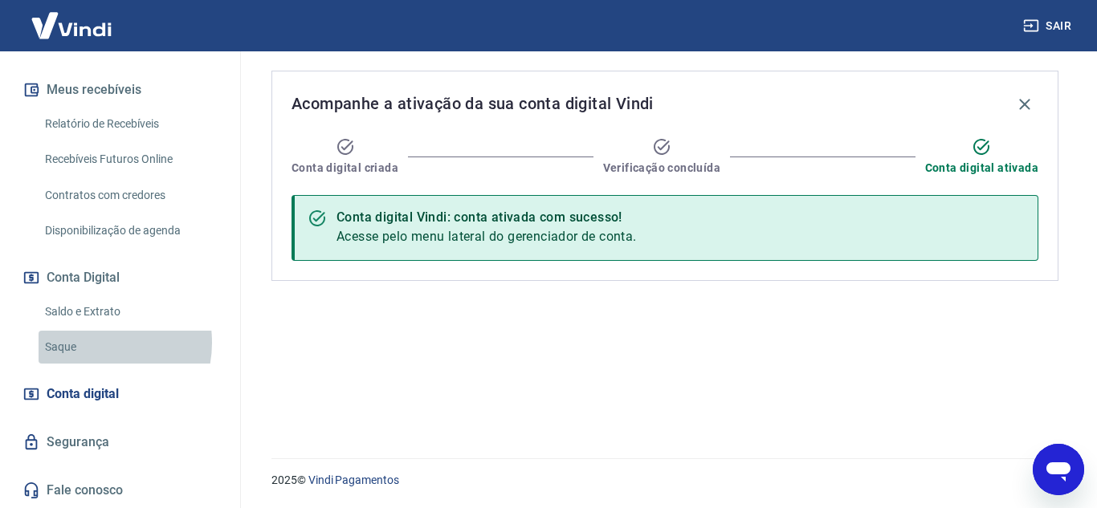
click at [95, 343] on link "Saque" at bounding box center [130, 347] width 182 height 33
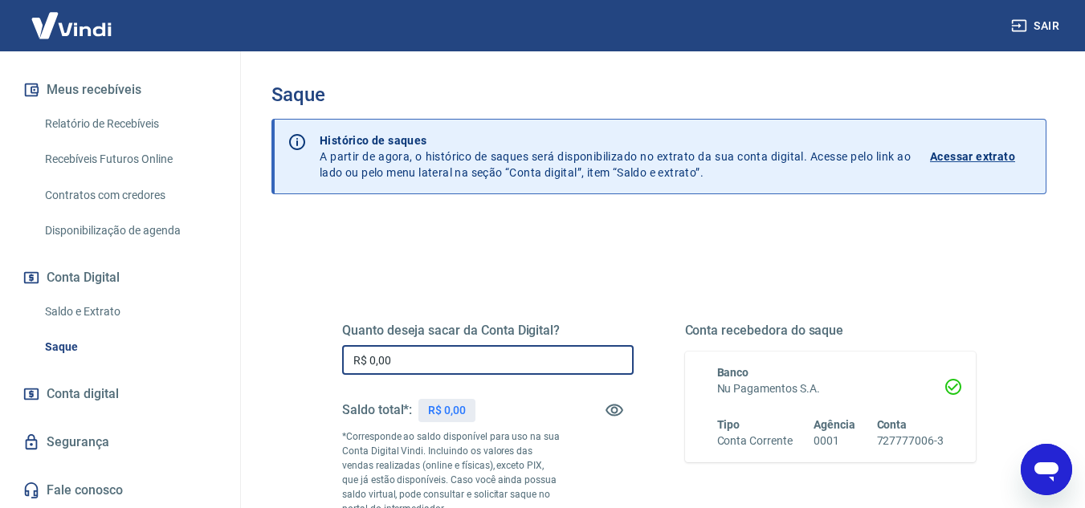
click at [461, 365] on input "R$ 0,00" at bounding box center [488, 360] width 292 height 30
paste input "text"
click at [412, 362] on input "R$ 0,00" at bounding box center [488, 360] width 292 height 30
paste input "text"
click at [370, 359] on input "R$ 0,00" at bounding box center [488, 360] width 292 height 30
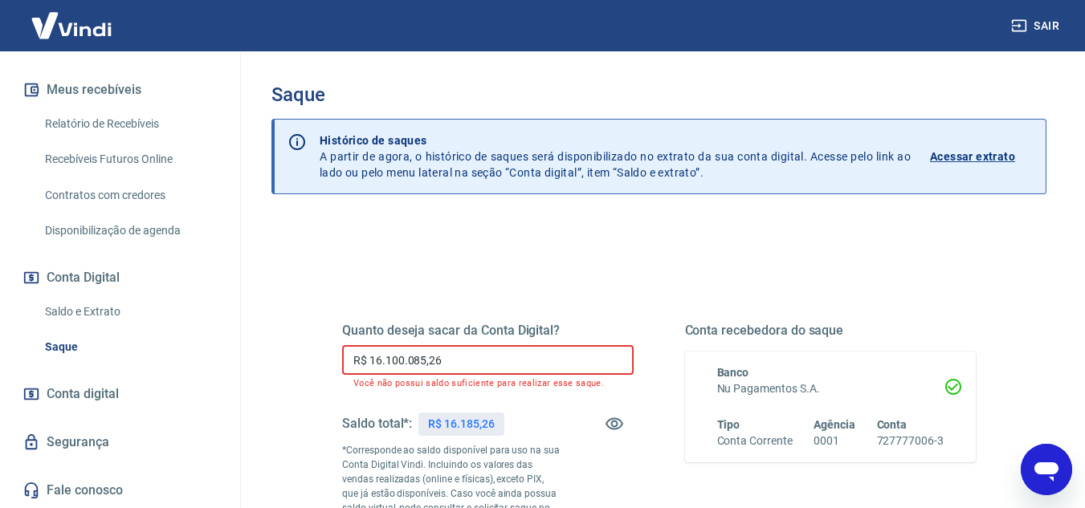
drag, startPoint x: 479, startPoint y: 355, endPoint x: 293, endPoint y: 370, distance: 186.1
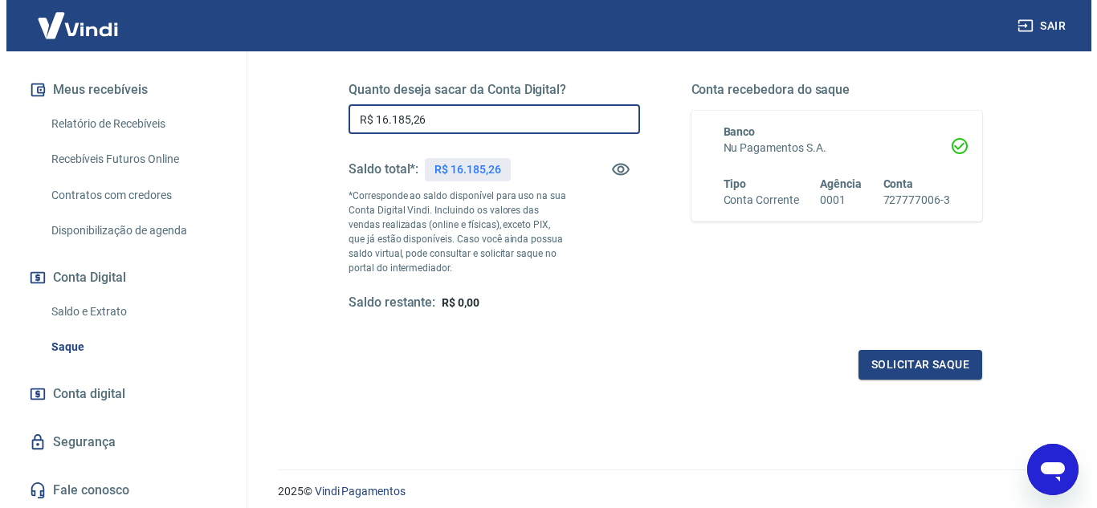
scroll to position [300, 0]
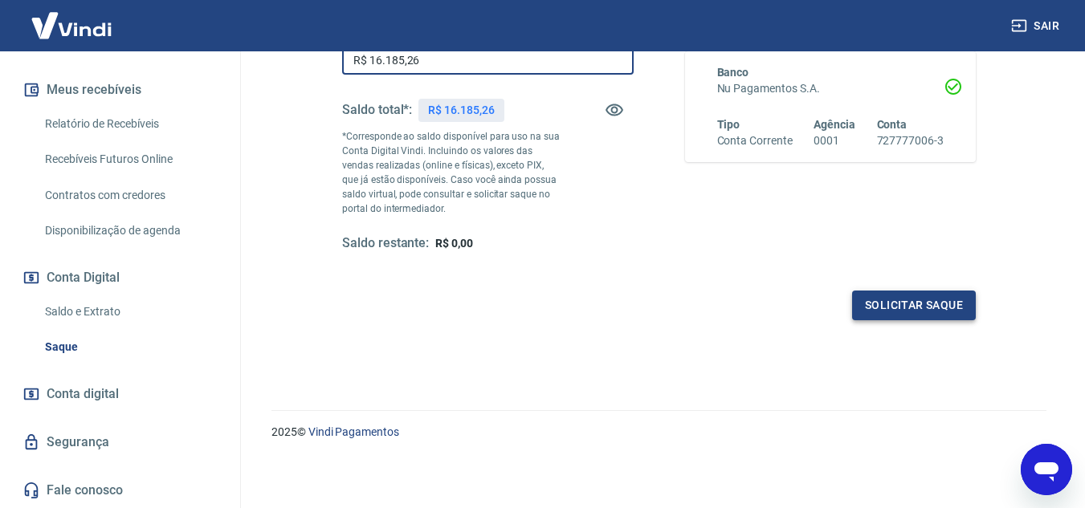
type input "R$ 16.185,26"
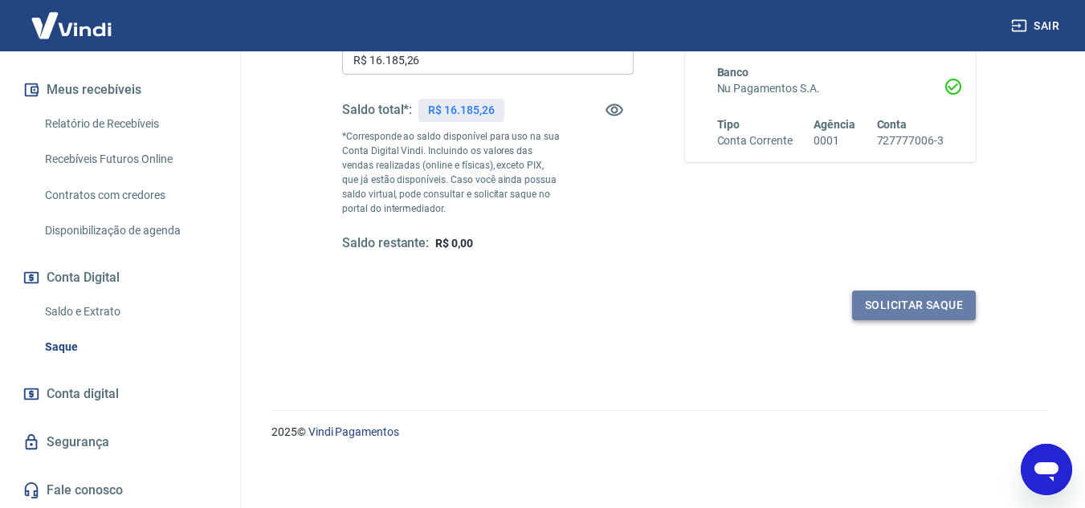
click at [873, 308] on button "Solicitar saque" at bounding box center [914, 306] width 124 height 30
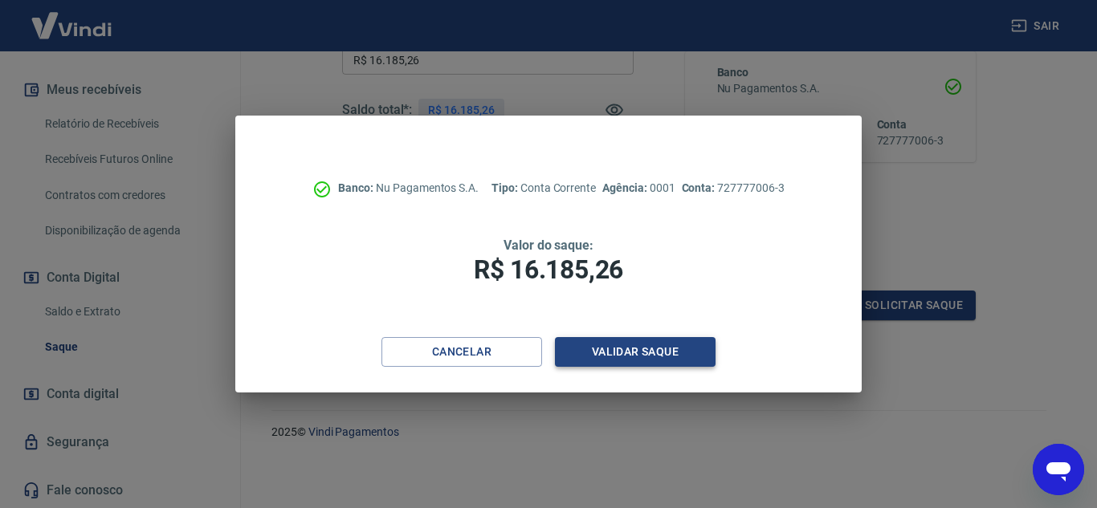
click at [687, 346] on button "Validar saque" at bounding box center [635, 352] width 161 height 30
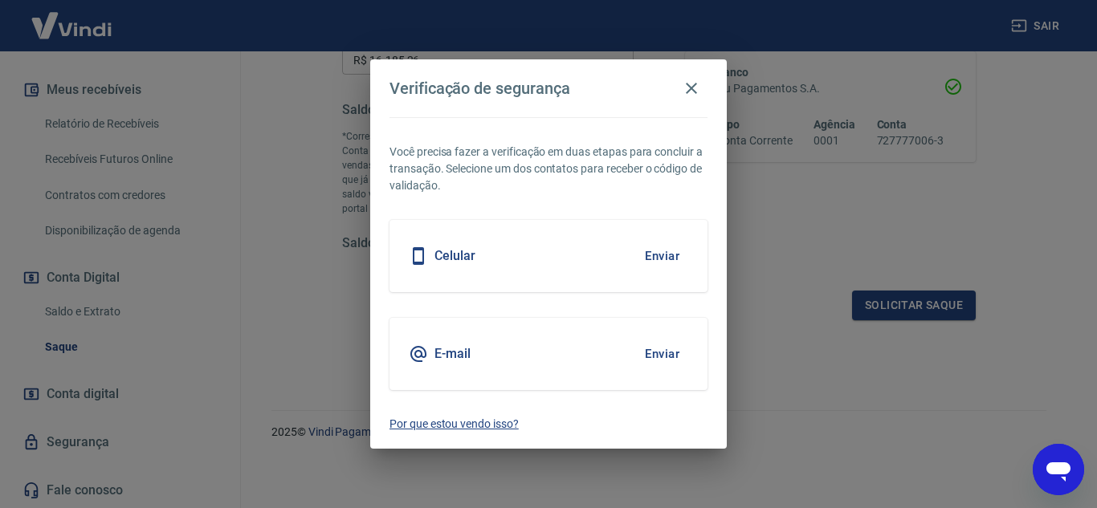
click at [498, 416] on p "Por que estou vendo isso?" at bounding box center [549, 424] width 318 height 17
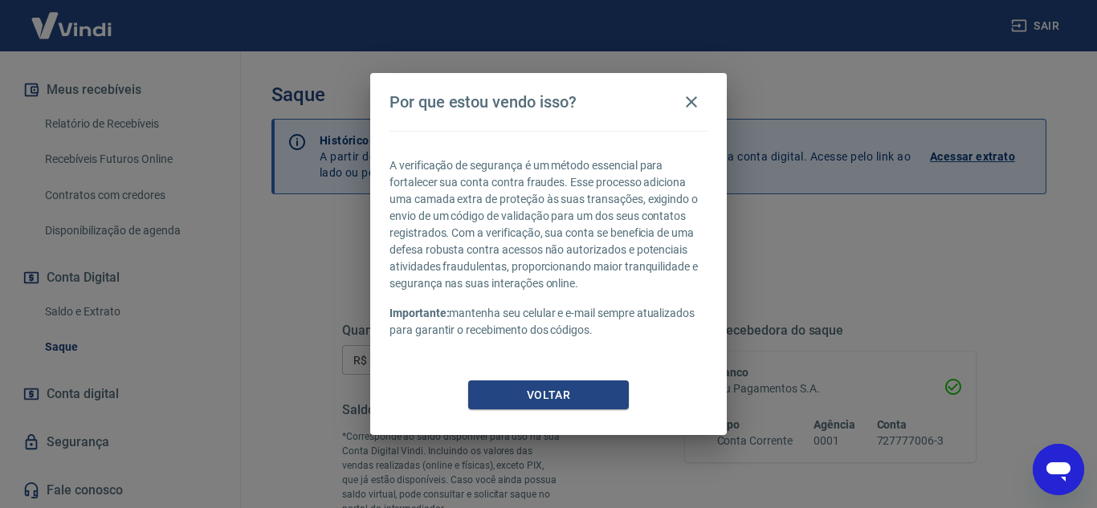
drag, startPoint x: 457, startPoint y: 308, endPoint x: 643, endPoint y: 337, distance: 188.7
click at [643, 337] on p "Importante: mantenha seu celular e e-mail sempre atualizados para garantir o re…" at bounding box center [549, 322] width 318 height 34
click at [594, 394] on button "Voltar" at bounding box center [548, 396] width 161 height 30
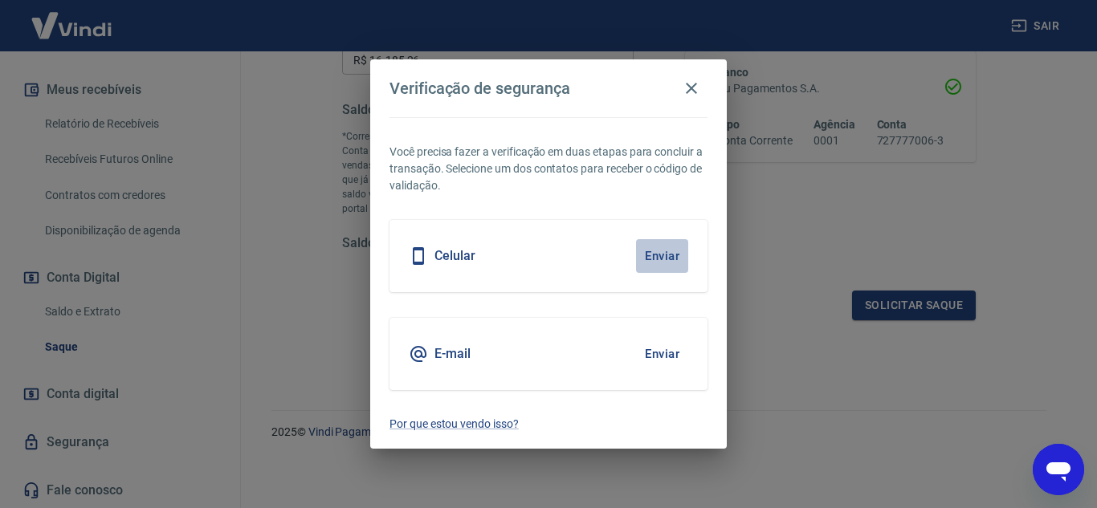
click at [672, 252] on button "Enviar" at bounding box center [662, 256] width 52 height 34
click at [664, 256] on button "Enviar" at bounding box center [662, 256] width 52 height 34
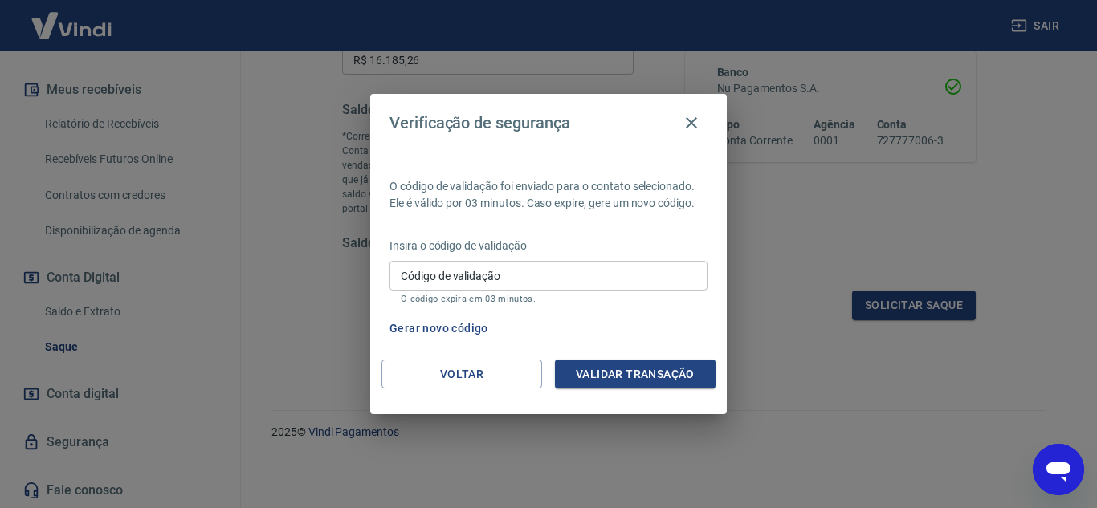
type textarea "x"
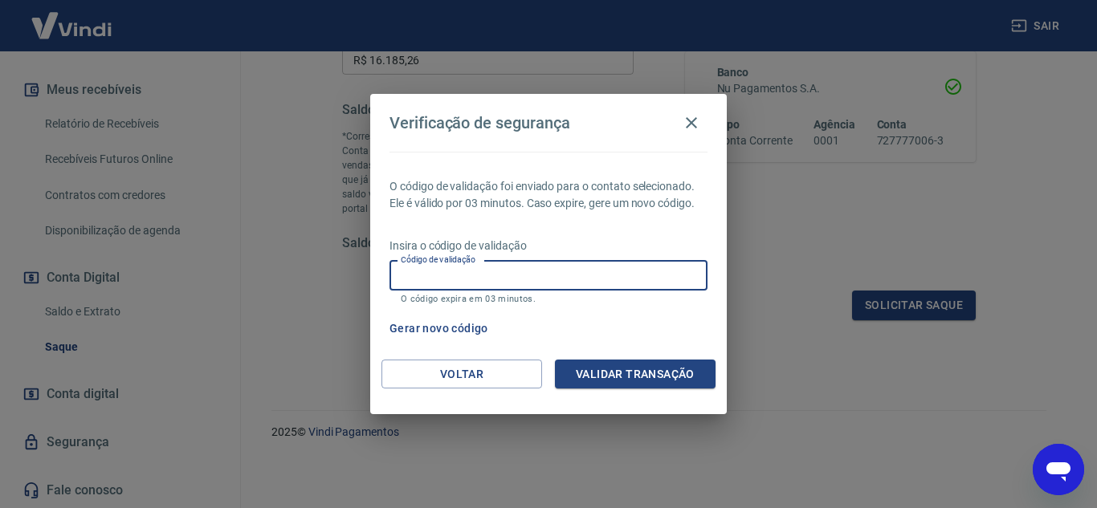
click at [484, 281] on input "Código de validação" at bounding box center [549, 276] width 318 height 30
paste input "177494a668e31af"
type input "177494a668e31af"
type textarea "x"
drag, startPoint x: 509, startPoint y: 276, endPoint x: 355, endPoint y: 275, distance: 154.2
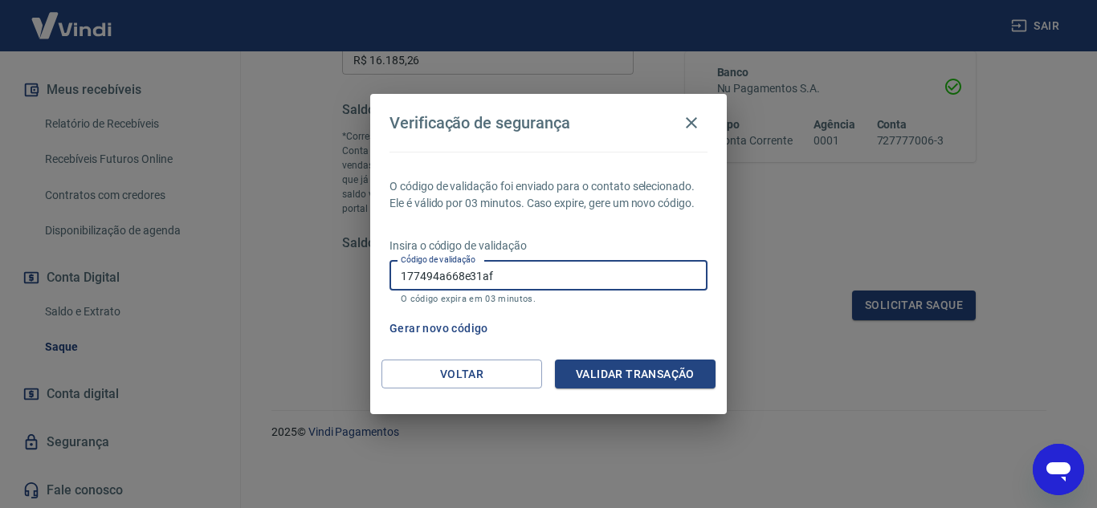
click at [355, 275] on div "Verificação de segurança O código de validação foi enviado para o contato selec…" at bounding box center [548, 254] width 1097 height 508
type textarea "x"
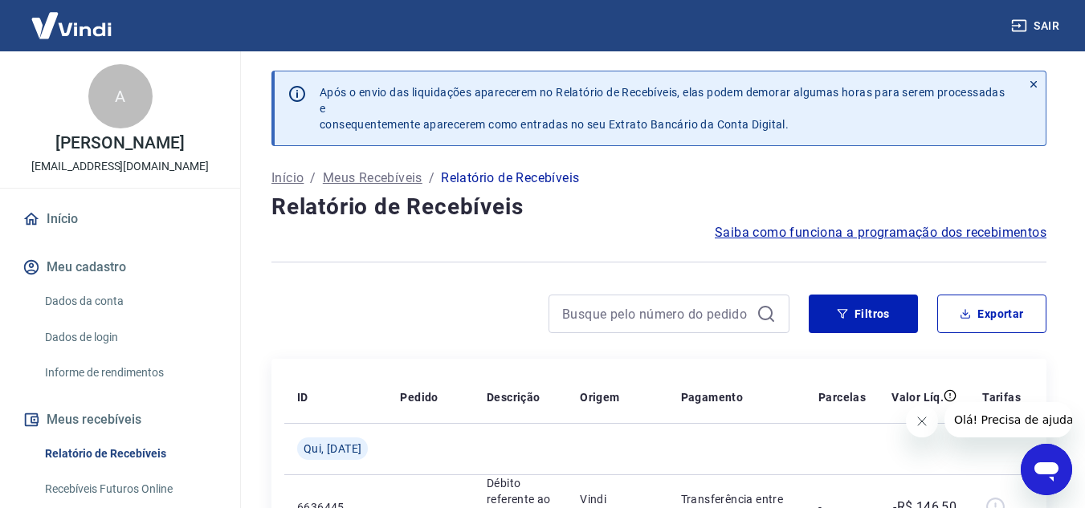
click at [689, 325] on div at bounding box center [669, 314] width 241 height 39
click at [696, 325] on input at bounding box center [656, 314] width 188 height 24
type input "k"
click at [625, 318] on input "kaninjaninja" at bounding box center [656, 314] width 188 height 24
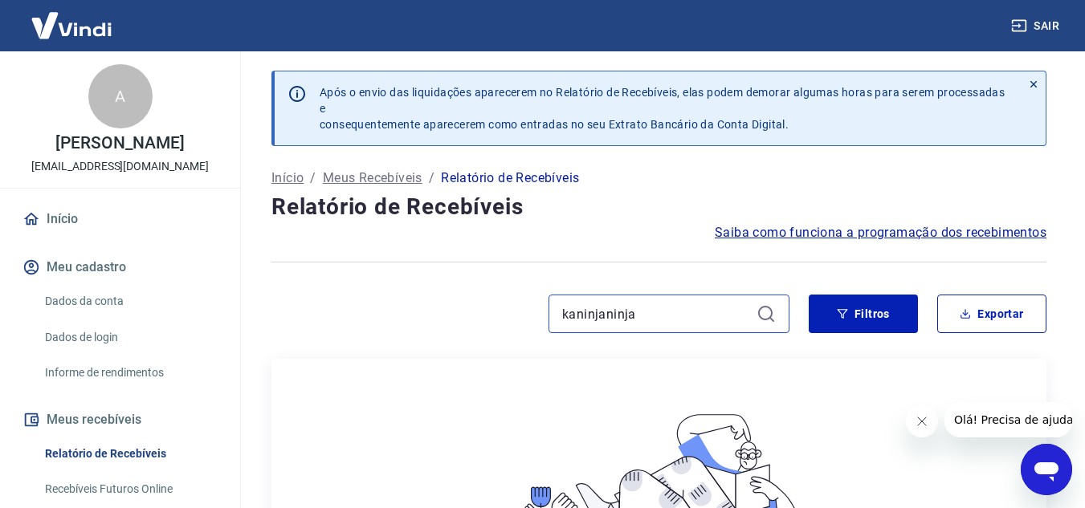
drag, startPoint x: 646, startPoint y: 317, endPoint x: 605, endPoint y: 316, distance: 41.0
click at [605, 316] on input "kaninjaninja" at bounding box center [656, 314] width 188 height 24
type input "kaninja"
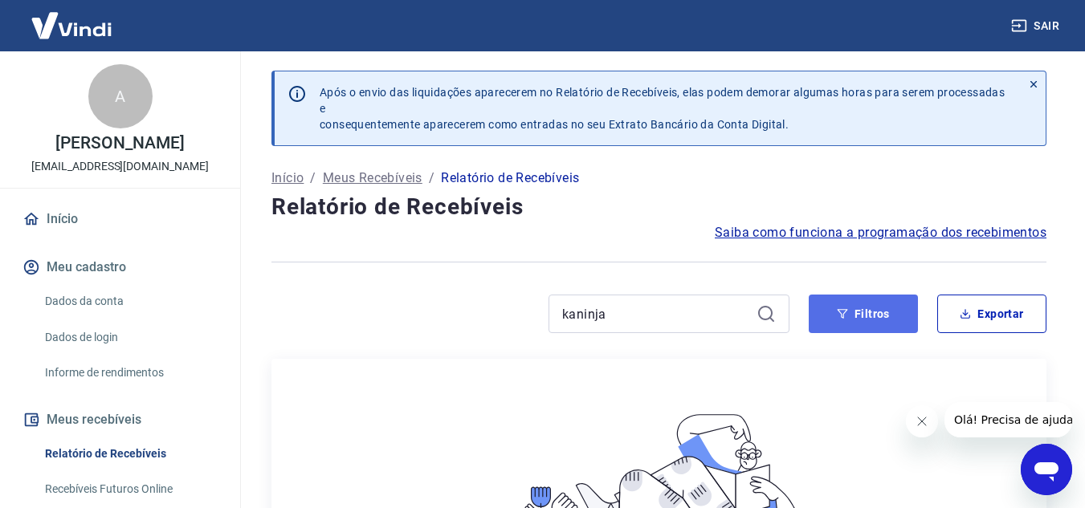
click at [879, 305] on button "Filtros" at bounding box center [863, 314] width 109 height 39
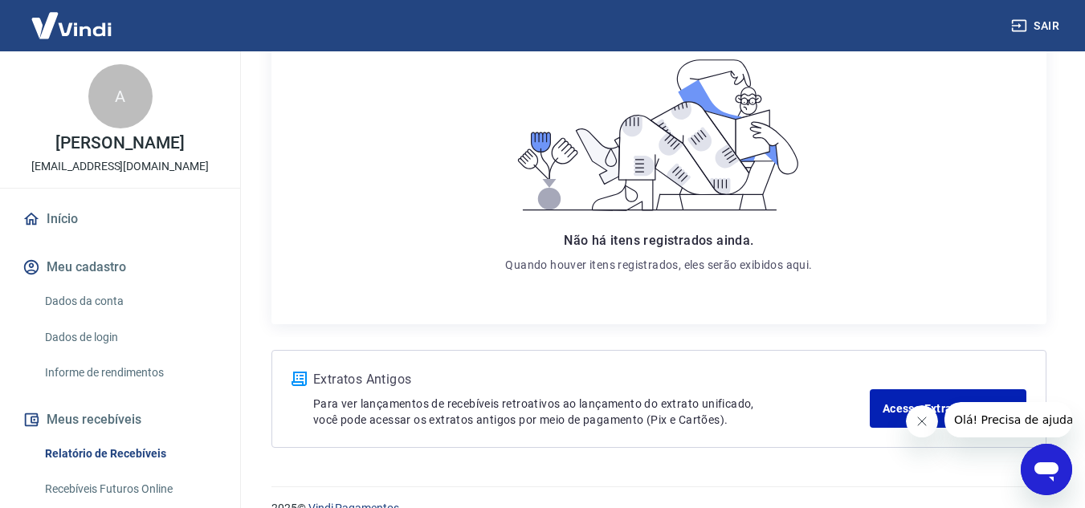
scroll to position [741, 0]
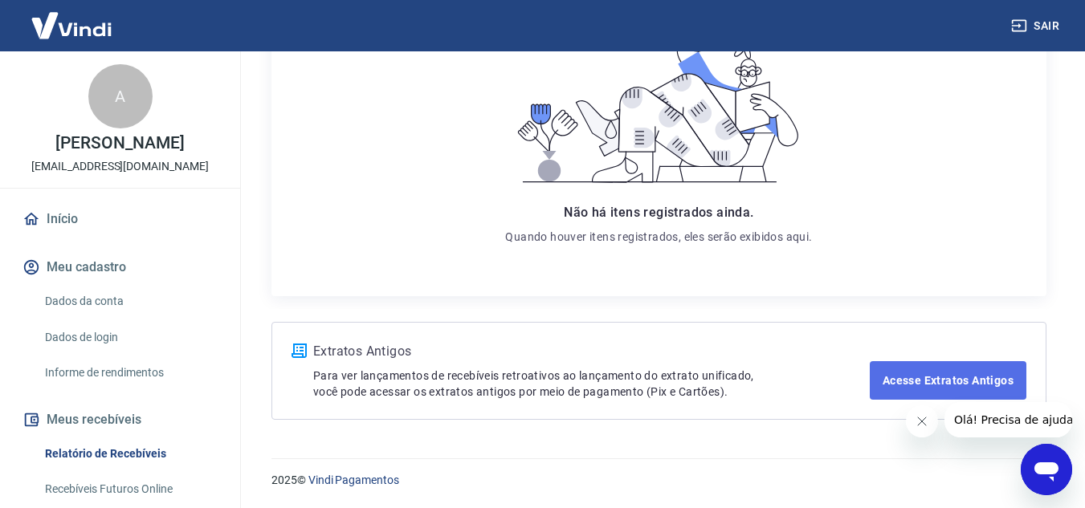
click at [921, 391] on link "Acesse Extratos Antigos" at bounding box center [948, 380] width 157 height 39
